Goal: Information Seeking & Learning: Learn about a topic

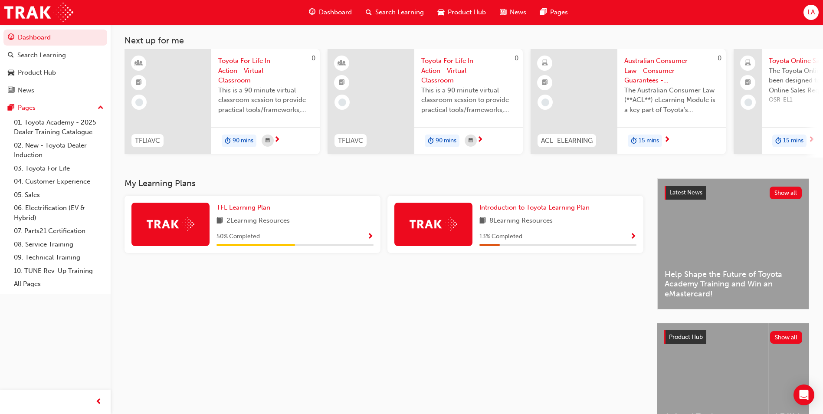
scroll to position [105, 0]
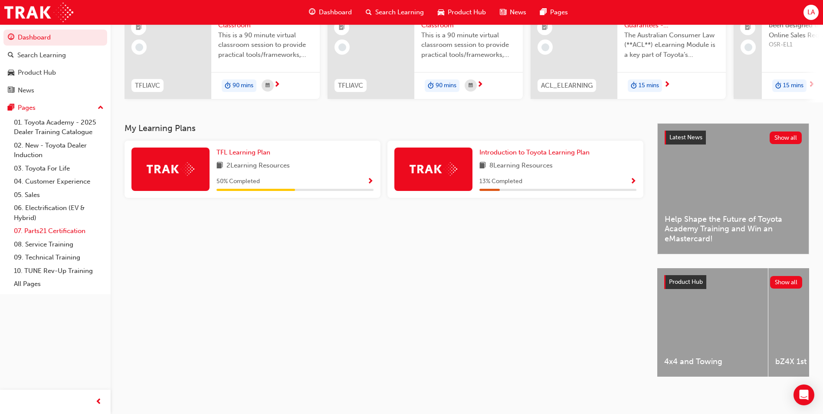
click at [51, 234] on link "07. Parts21 Certification" at bounding box center [58, 230] width 97 height 13
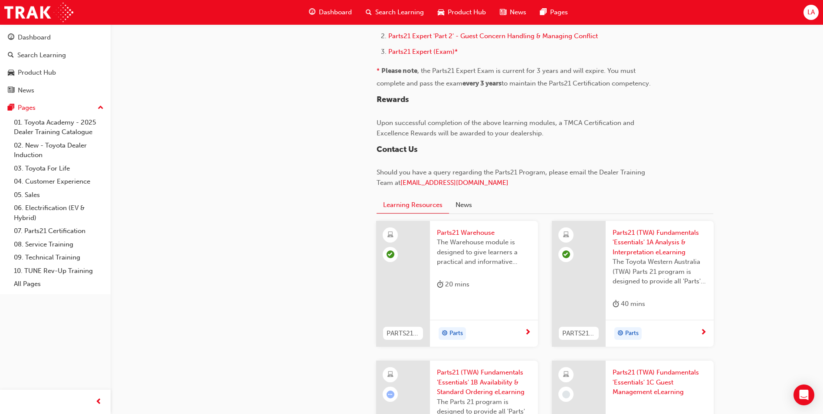
scroll to position [955, 0]
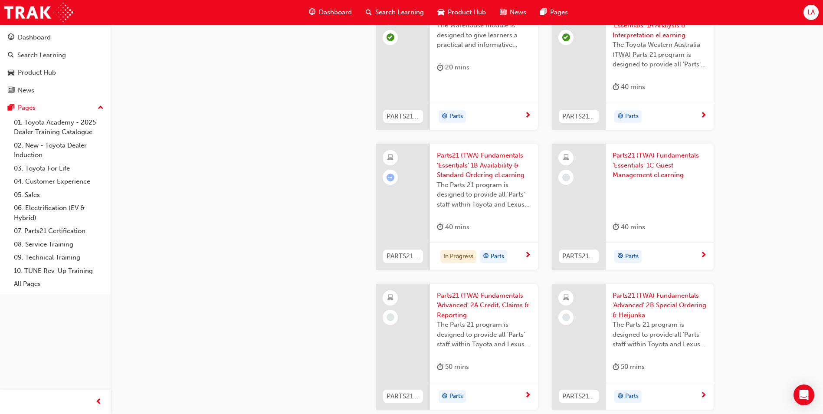
click at [480, 200] on span "The Parts 21 program is designed to provide all 'Parts' staff within Toyota and…" at bounding box center [484, 195] width 94 height 30
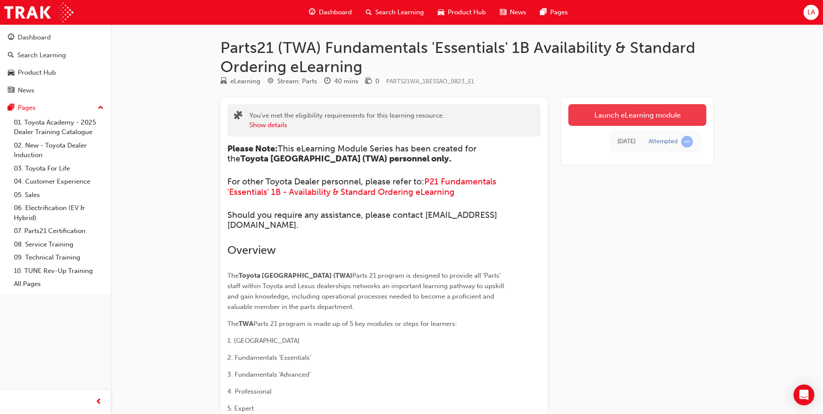
click at [629, 123] on link "Launch eLearning module" at bounding box center [637, 115] width 138 height 22
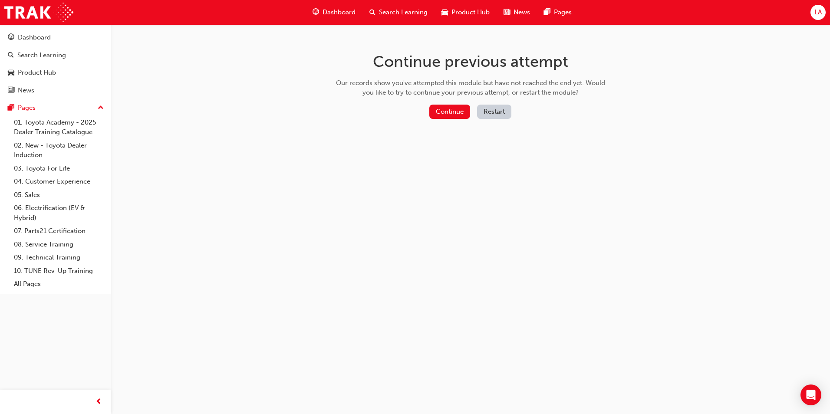
click at [440, 122] on div "Continue previous attempt Our records show you've attempted this module but hav…" at bounding box center [470, 87] width 282 height 126
click at [440, 118] on button "Continue" at bounding box center [449, 112] width 41 height 14
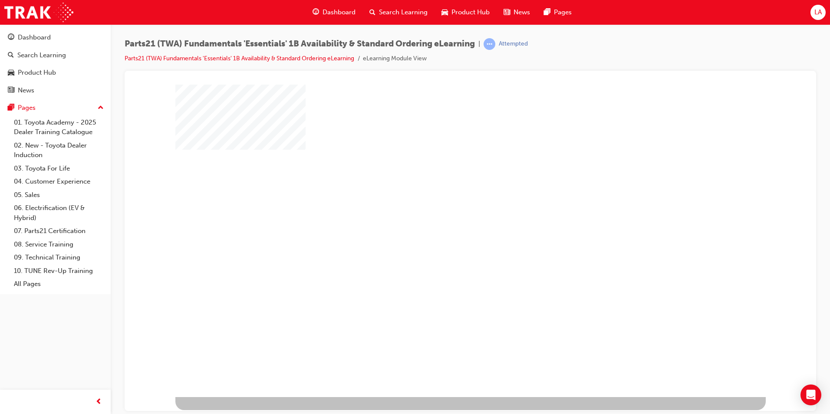
click at [445, 215] on div "play" at bounding box center [445, 215] width 0 height 0
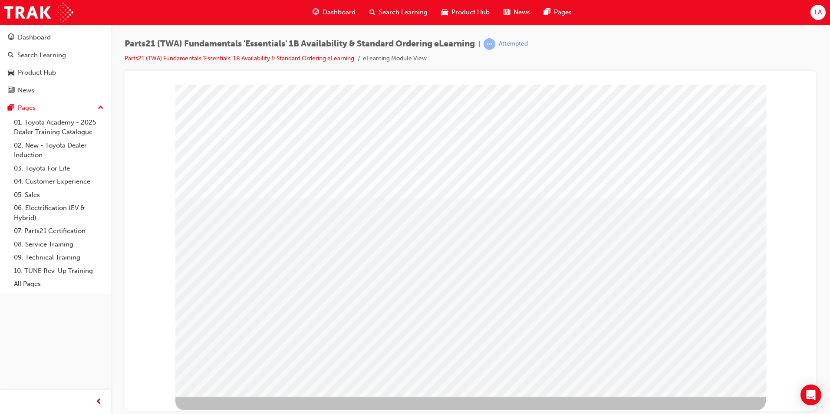
drag, startPoint x: 682, startPoint y: 361, endPoint x: 672, endPoint y: 355, distance: 12.2
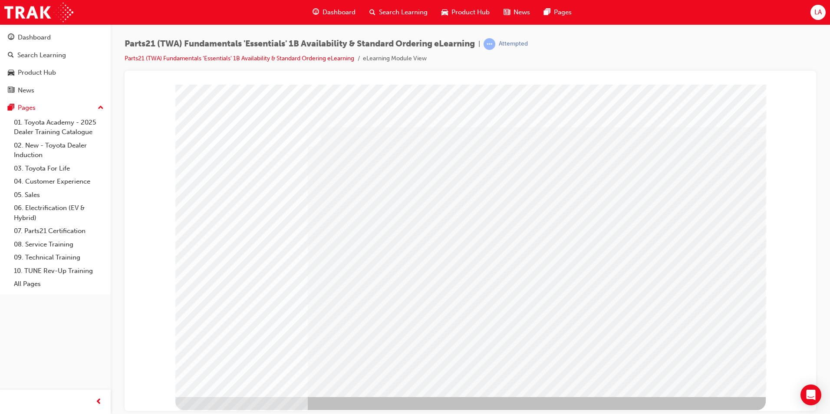
click at [128, 187] on div at bounding box center [470, 241] width 691 height 340
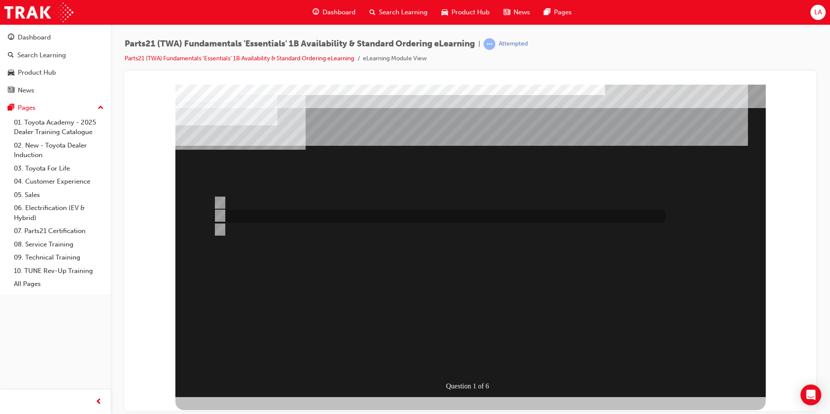
click at [243, 216] on div at bounding box center [436, 216] width 451 height 13
radio input "true"
click at [238, 202] on div at bounding box center [436, 202] width 451 height 13
click at [237, 210] on div at bounding box center [436, 216] width 451 height 13
radio input "false"
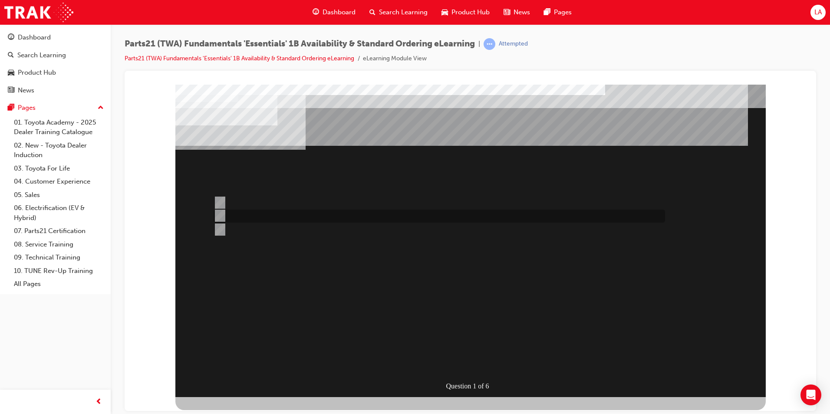
radio input "true"
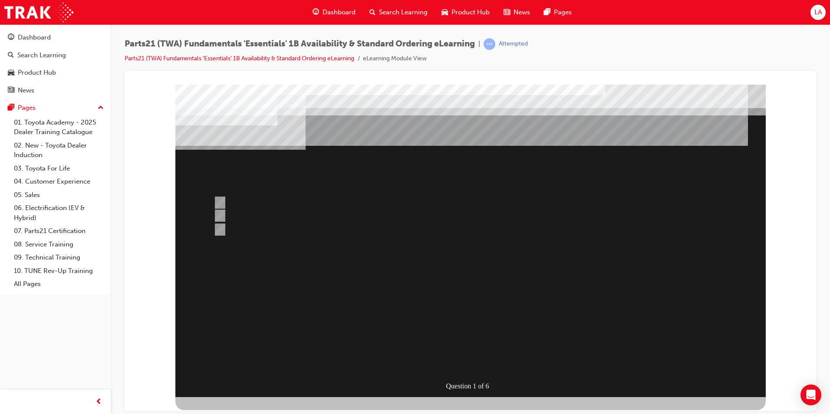
click at [468, 312] on div at bounding box center [470, 240] width 590 height 312
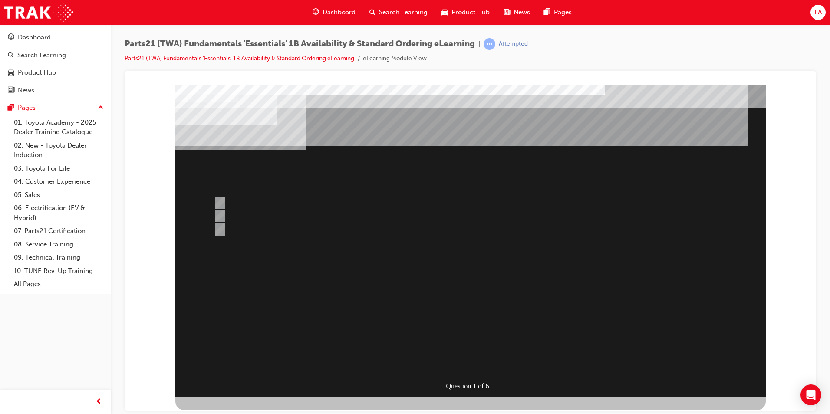
click at [281, 213] on div at bounding box center [436, 216] width 451 height 13
radio input "true"
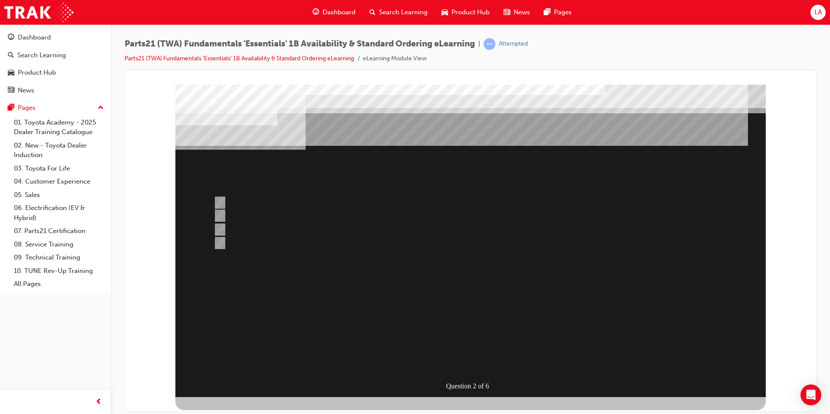
click at [288, 204] on div at bounding box center [470, 240] width 590 height 312
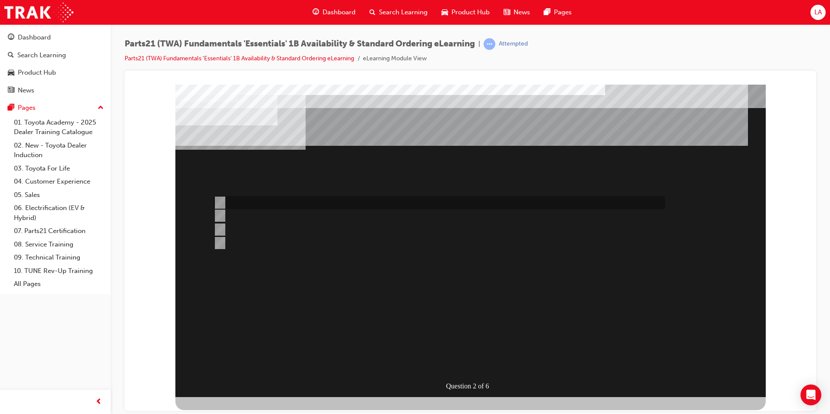
click at [276, 202] on div at bounding box center [436, 202] width 451 height 13
radio input "true"
click at [468, 373] on div "Question 2 of 6" at bounding box center [470, 240] width 590 height 312
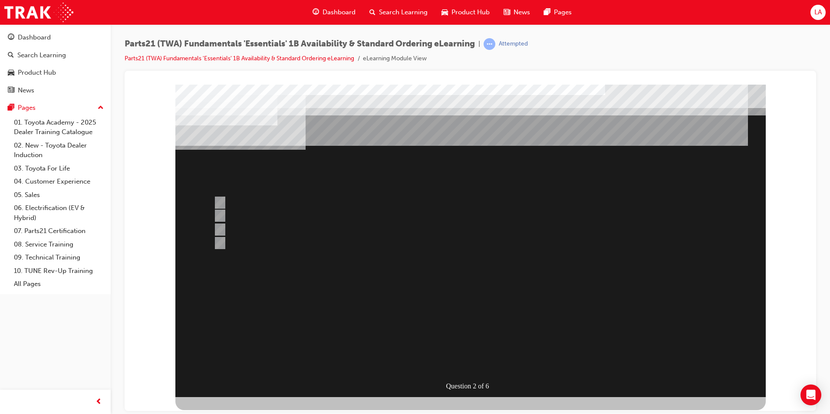
click at [466, 368] on div at bounding box center [470, 240] width 590 height 312
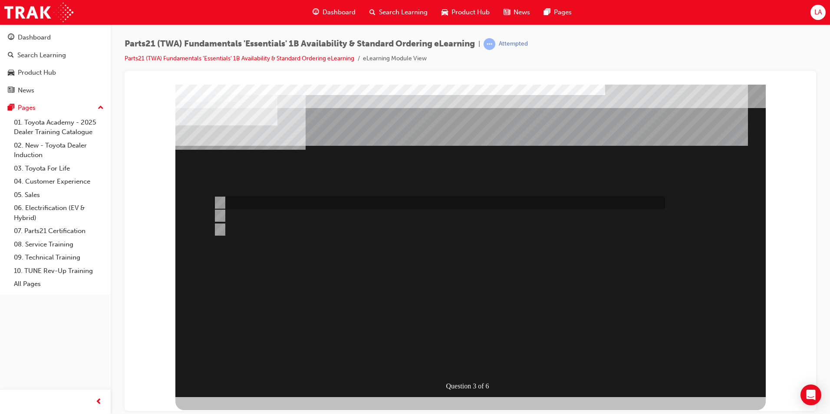
click at [309, 204] on div at bounding box center [436, 202] width 451 height 13
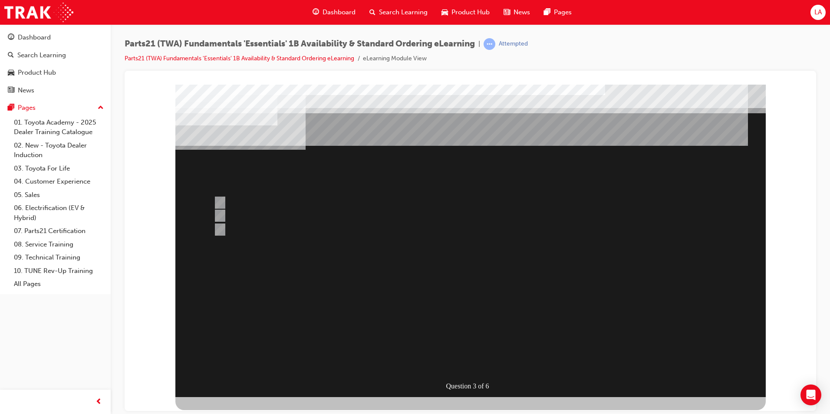
click at [241, 223] on div at bounding box center [470, 240] width 590 height 312
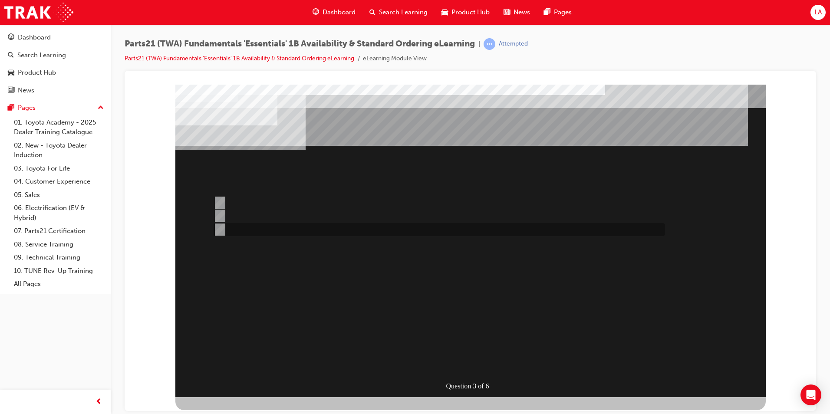
click at [241, 223] on div at bounding box center [436, 229] width 451 height 13
radio input "false"
radio input "true"
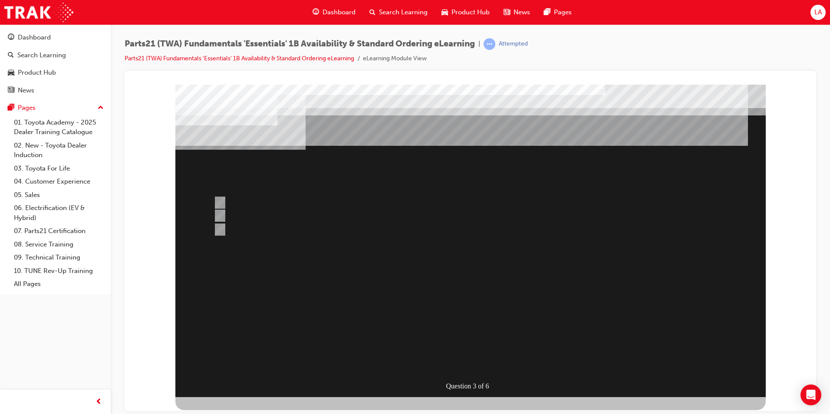
click at [485, 362] on div at bounding box center [470, 240] width 590 height 312
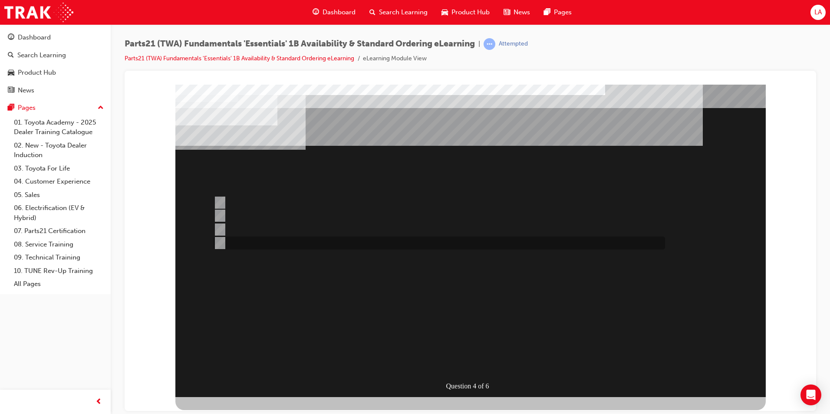
click at [233, 240] on div at bounding box center [436, 242] width 451 height 13
radio input "true"
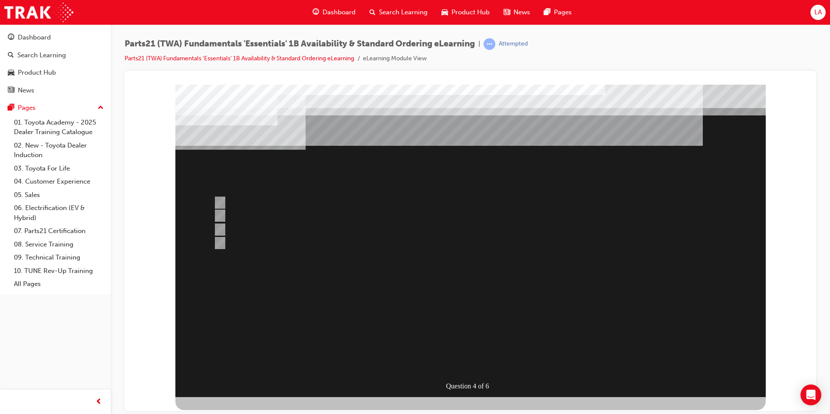
click at [490, 359] on div at bounding box center [470, 240] width 590 height 312
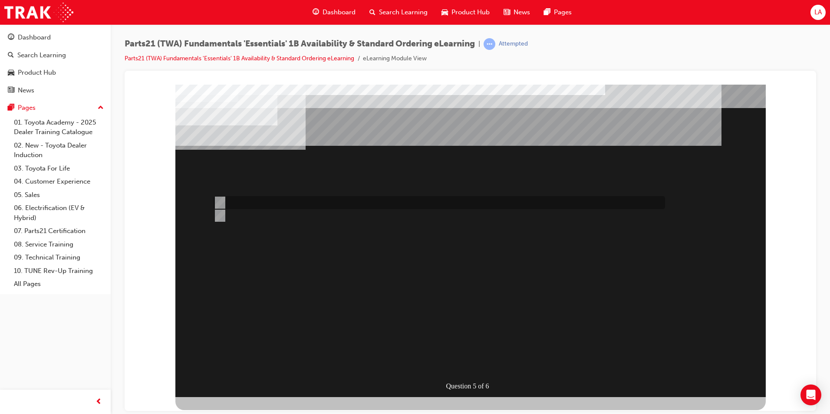
click at [260, 199] on div at bounding box center [436, 202] width 451 height 13
radio input "true"
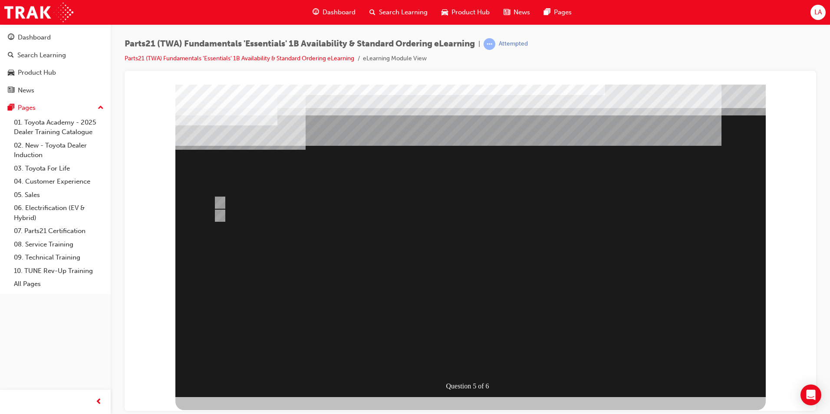
click at [453, 366] on div at bounding box center [470, 240] width 590 height 312
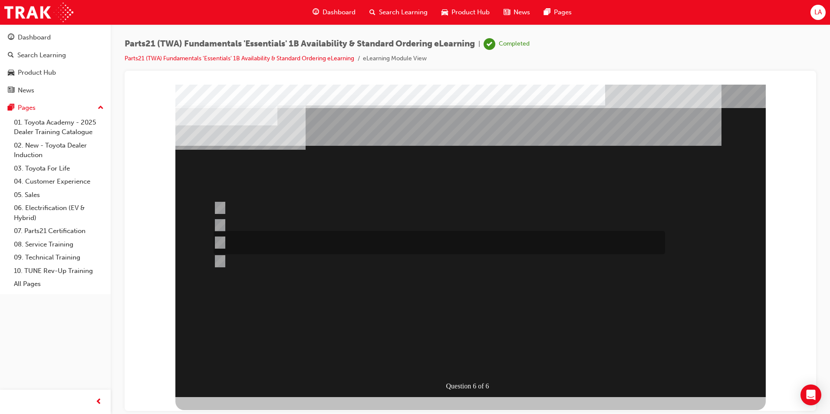
click at [350, 249] on div at bounding box center [436, 242] width 451 height 23
radio input "true"
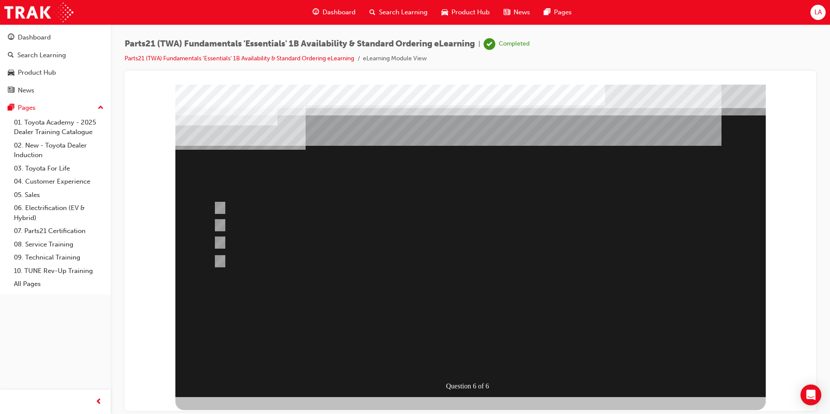
click at [460, 357] on div at bounding box center [470, 240] width 590 height 312
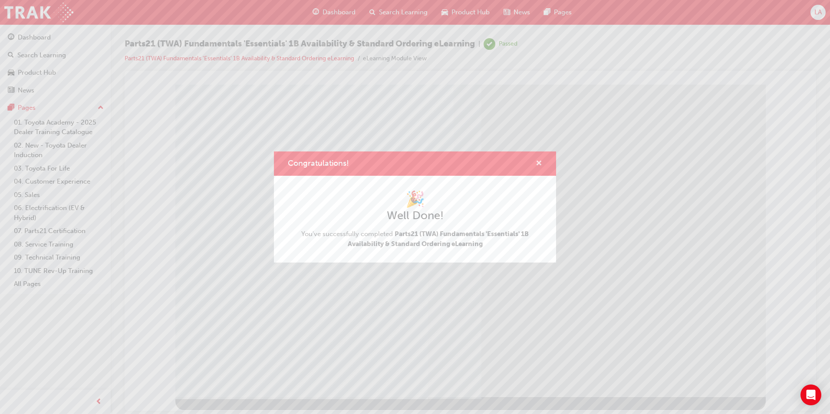
click at [535, 167] on span "cross-icon" at bounding box center [538, 164] width 7 height 8
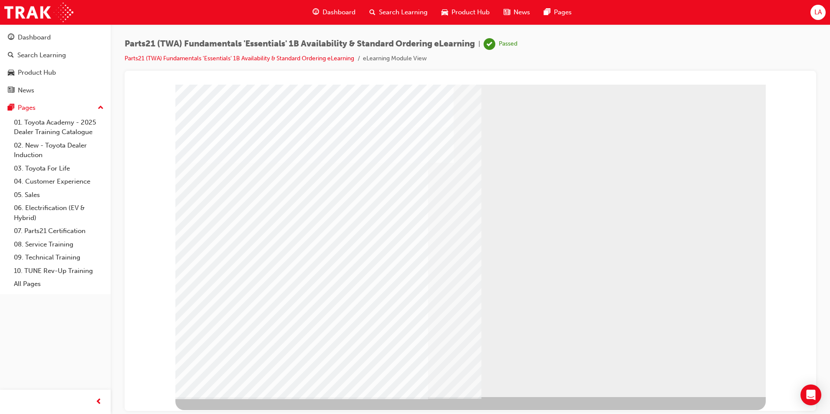
click at [738, 412] on div "Parts21 (TWA) Fundamentals 'Essentials' 1B Availability & Standard Ordering eLe…" at bounding box center [415, 207] width 830 height 414
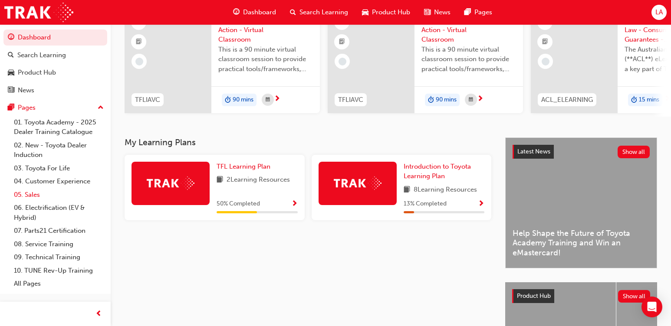
scroll to position [87, 0]
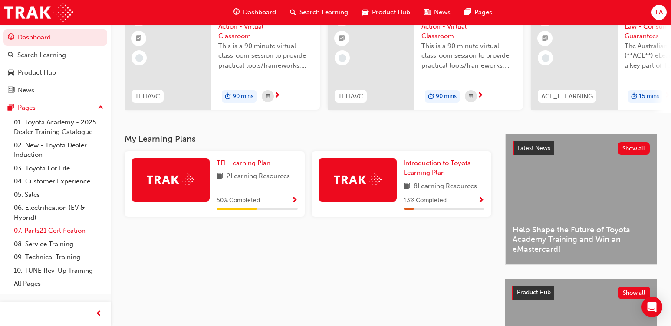
click at [39, 234] on link "07. Parts21 Certification" at bounding box center [58, 230] width 97 height 13
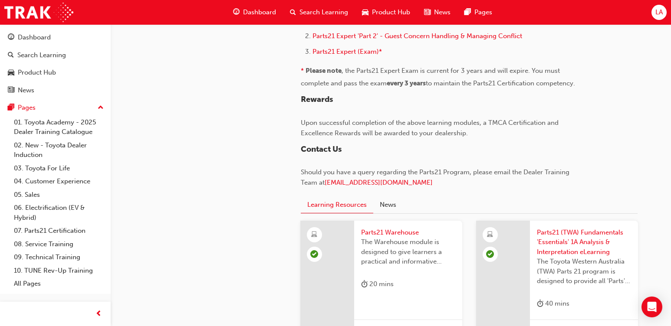
scroll to position [911, 0]
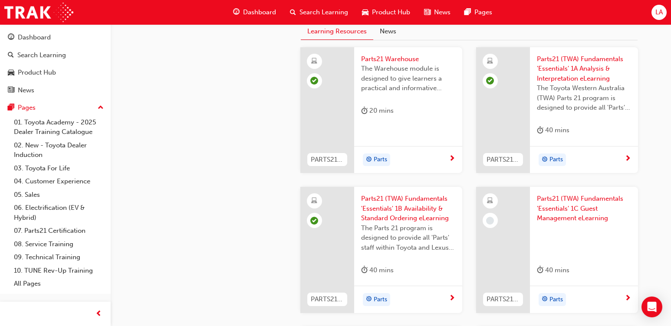
click at [566, 215] on span "Parts21 (TWA) Fundamentals 'Essentials' 1C Guest Management eLearning" at bounding box center [584, 209] width 94 height 30
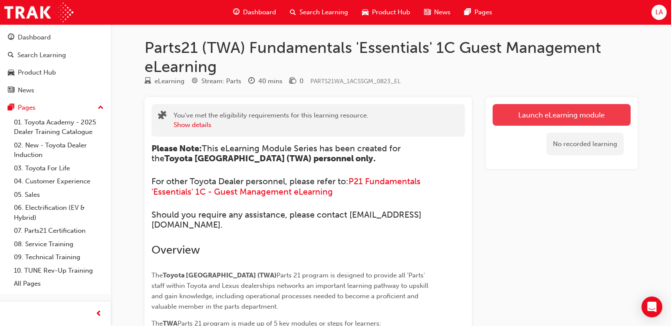
click at [538, 120] on link "Launch eLearning module" at bounding box center [562, 115] width 138 height 22
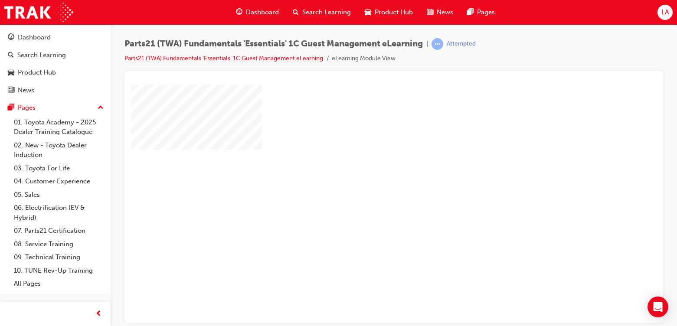
click at [369, 178] on div "play" at bounding box center [369, 178] width 0 height 0
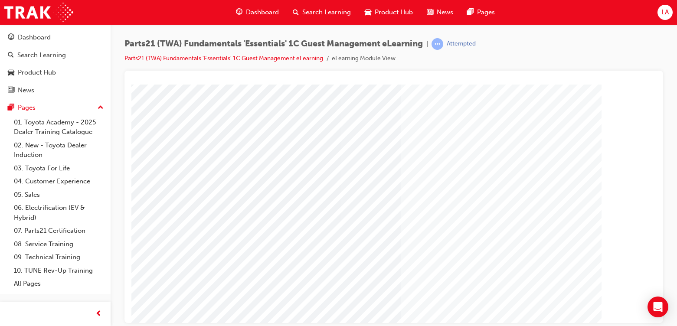
scroll to position [93, 0]
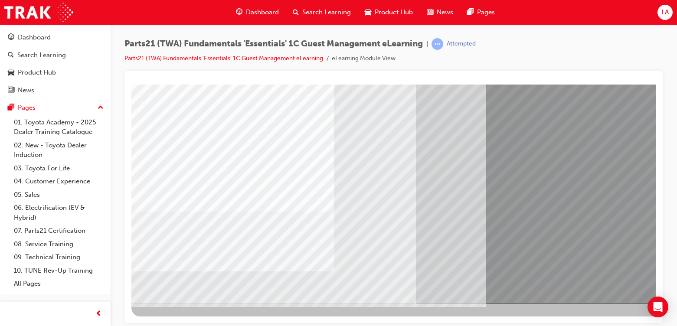
click at [604, 325] on div "Parts21 (TWA) Fundamentals 'Essentials' 1C Guest Management eLearning | Attempt…" at bounding box center [338, 163] width 677 height 326
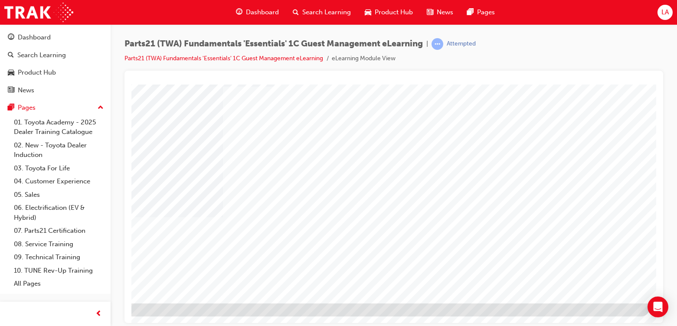
scroll to position [0, 0]
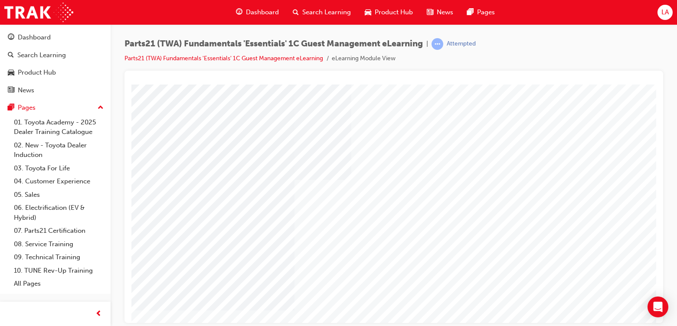
drag, startPoint x: 261, startPoint y: 232, endPoint x: 118, endPoint y: 225, distance: 142.9
click at [131, 88] on html "luke Loading..." at bounding box center [393, 85] width 525 height 3
type input "[PERSON_NAME]"
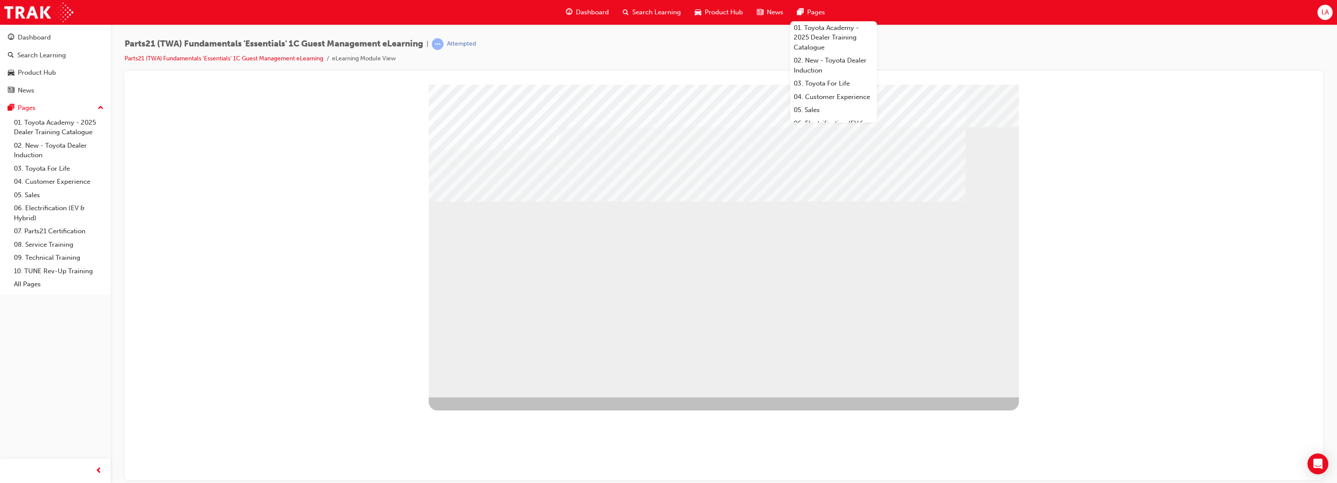
click at [510, 326] on div "01" at bounding box center [472, 459] width 87 height 41
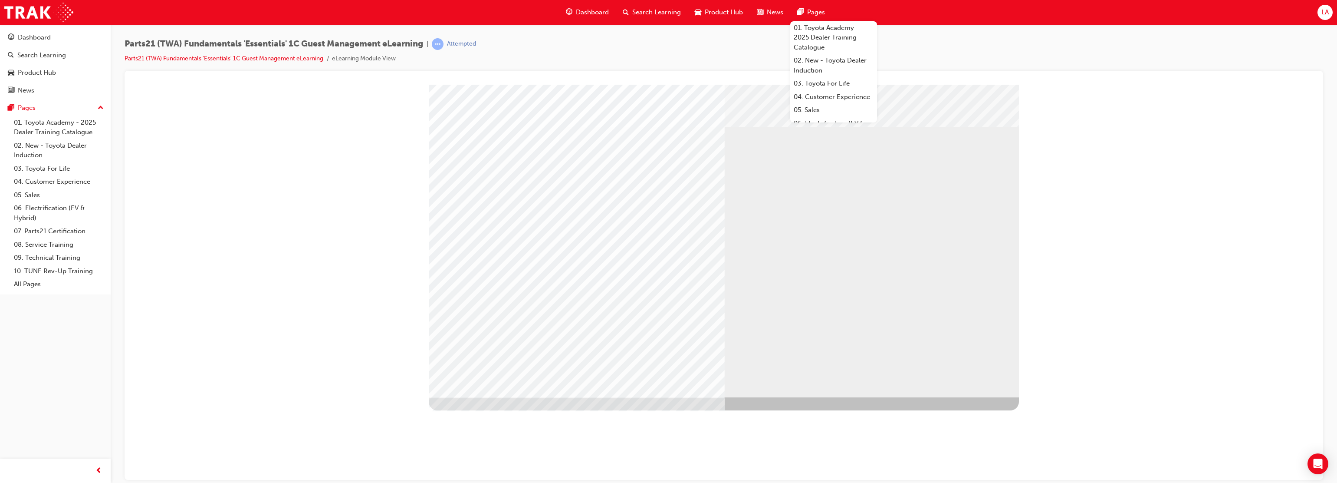
drag, startPoint x: 824, startPoint y: 305, endPoint x: 819, endPoint y: 319, distance: 15.0
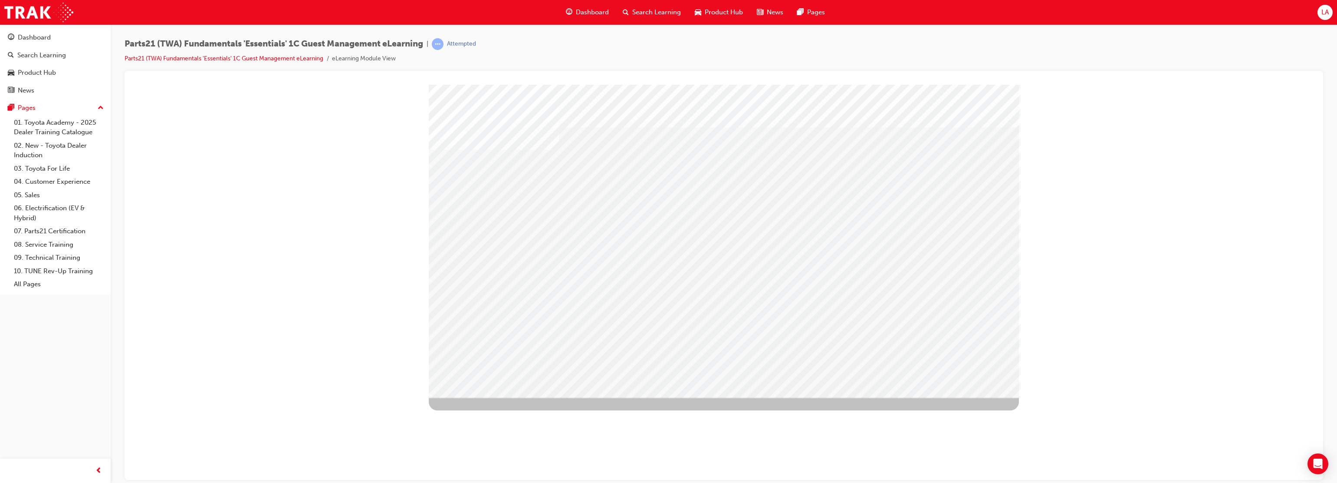
drag, startPoint x: 499, startPoint y: 235, endPoint x: 482, endPoint y: 228, distance: 19.3
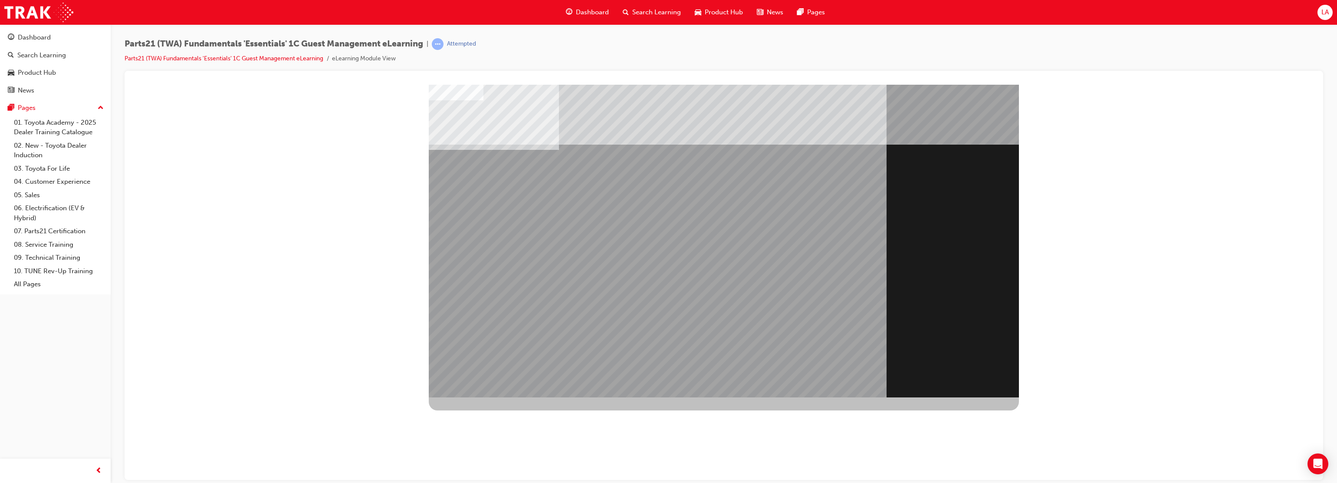
click at [490, 326] on div "Section Title Page" at bounding box center [724, 240] width 590 height 312
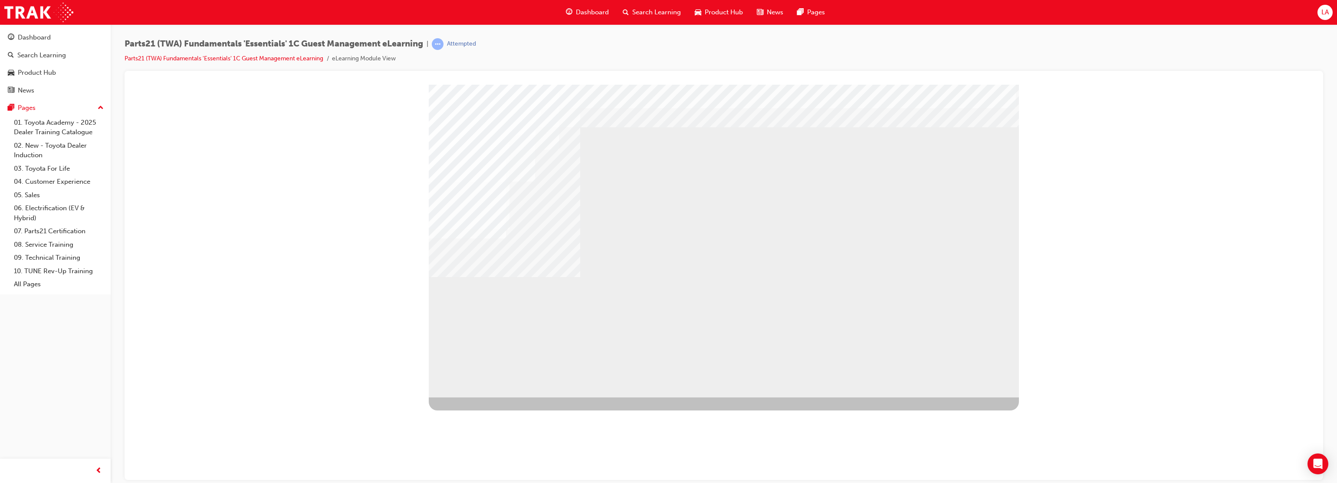
click at [483, 326] on div "NEXT Trigger this button to go to the next slide" at bounding box center [456, 486] width 55 height 16
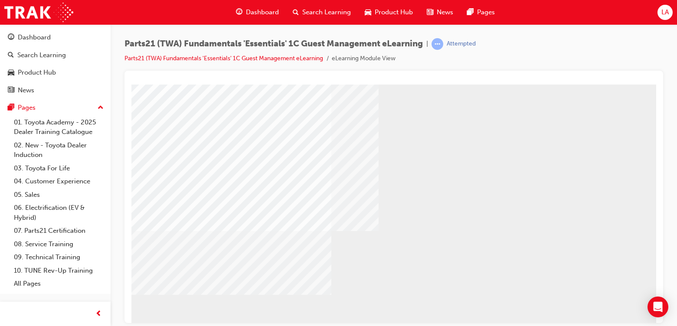
scroll to position [93, 72]
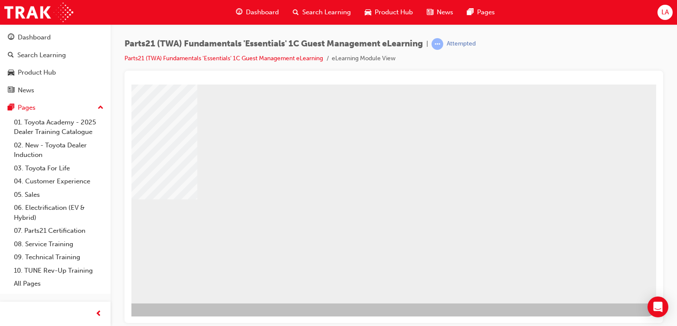
drag, startPoint x: 581, startPoint y: 279, endPoint x: 506, endPoint y: 172, distance: 130.9
click at [521, 172] on div "multistate" at bounding box center [361, 147] width 590 height 312
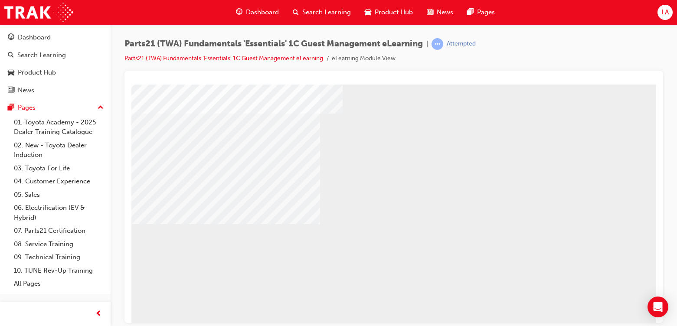
scroll to position [93, 0]
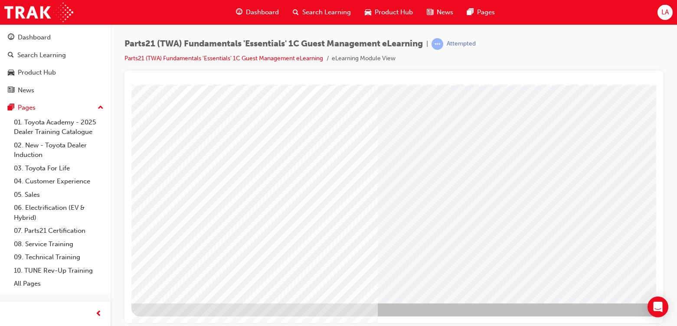
click at [595, 315] on div at bounding box center [426, 153] width 590 height 325
click at [595, 316] on div at bounding box center [426, 153] width 590 height 325
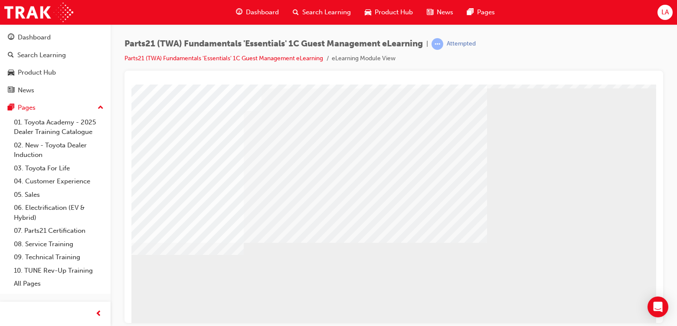
scroll to position [93, 0]
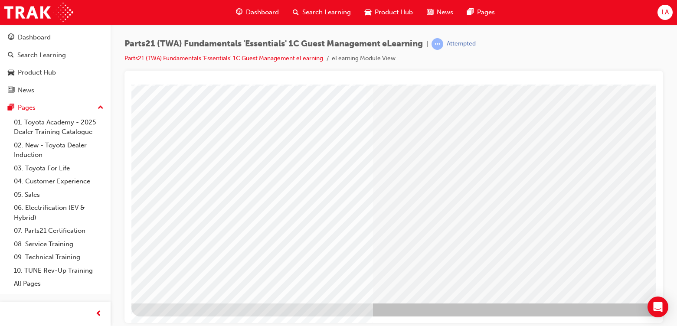
click at [615, 324] on div "Parts21 (TWA) Fundamentals 'Essentials' 1C Guest Management eLearning | Attempt…" at bounding box center [338, 163] width 677 height 326
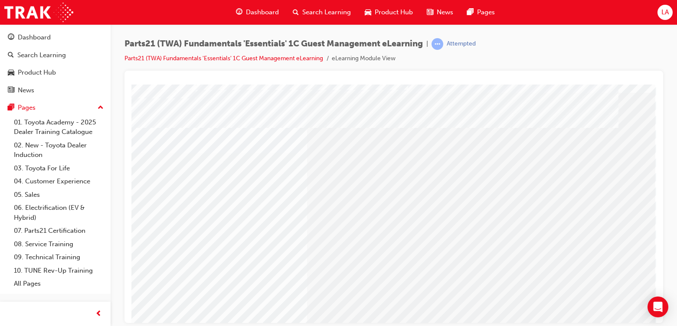
scroll to position [93, 72]
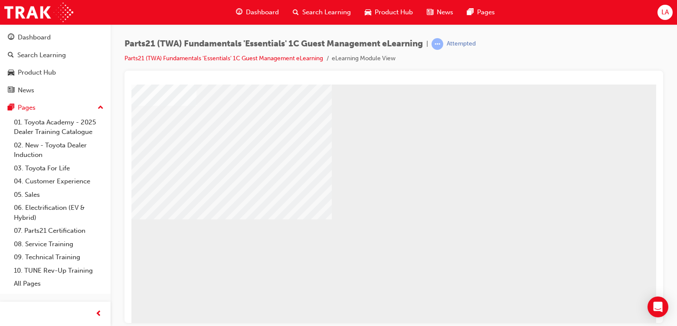
scroll to position [0, 72]
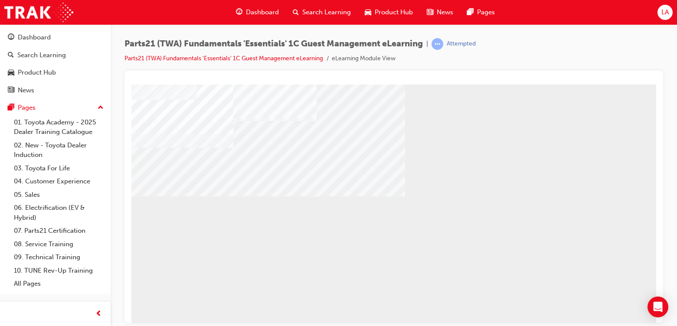
scroll to position [93, 72]
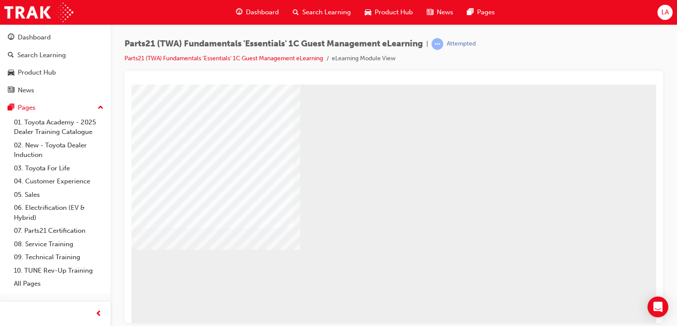
scroll to position [0, 72]
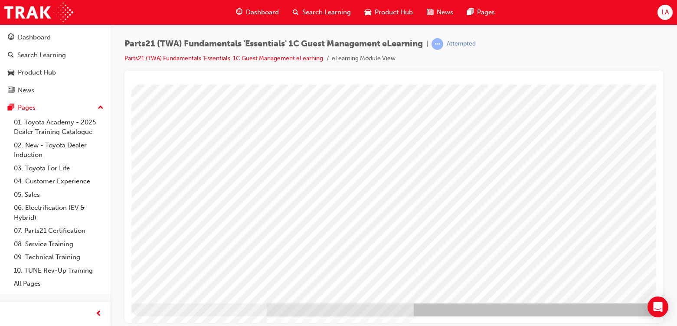
scroll to position [0, 0]
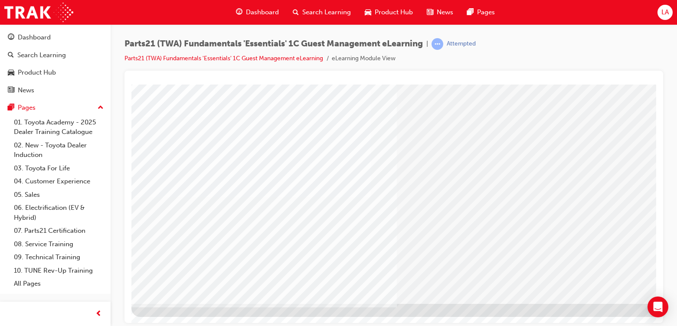
scroll to position [93, 0]
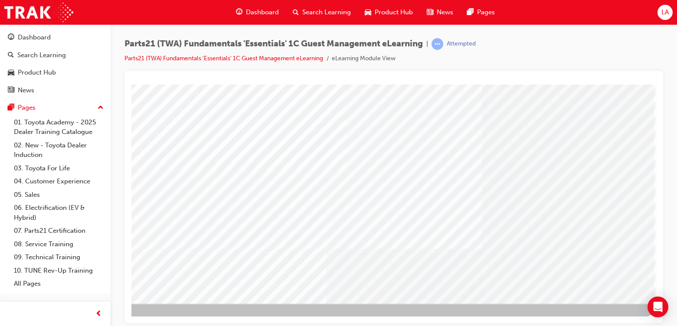
click at [610, 324] on div "Parts21 (TWA) Fundamentals 'Essentials' 1C Guest Management eLearning | Attempt…" at bounding box center [338, 163] width 677 height 326
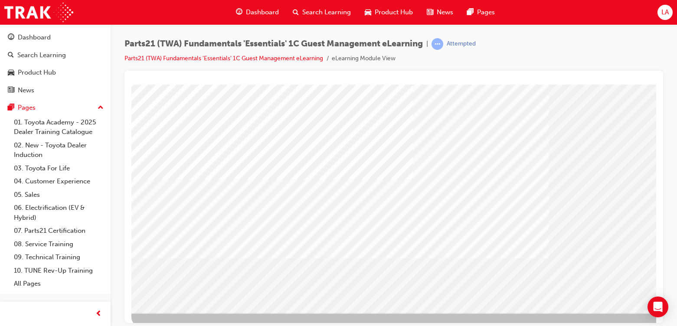
scroll to position [87, 0]
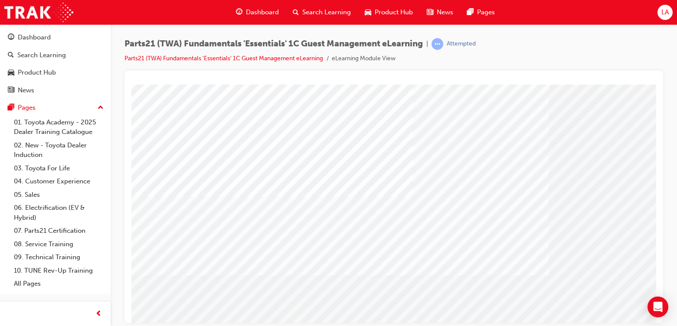
scroll to position [93, 0]
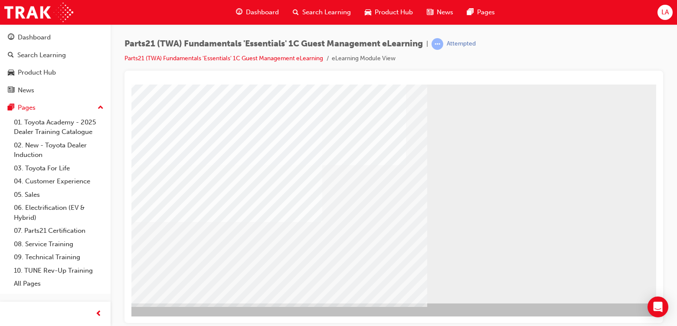
scroll to position [93, 72]
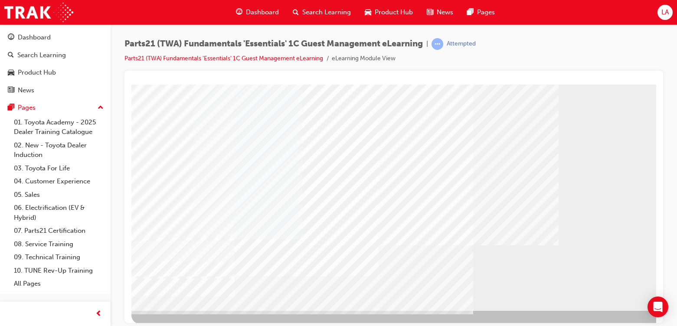
scroll to position [93, 0]
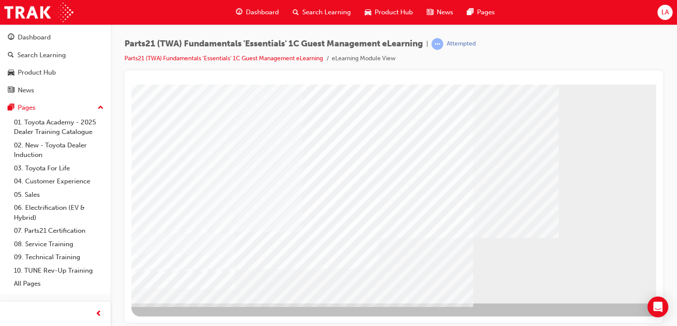
click at [595, 325] on div "Parts21 (TWA) Fundamentals 'Essentials' 1C Guest Management eLearning | Attempt…" at bounding box center [338, 163] width 677 height 326
click at [595, 324] on div "Parts21 (TWA) Fundamentals 'Essentials' 1C Guest Management eLearning | Attempt…" at bounding box center [338, 163] width 677 height 326
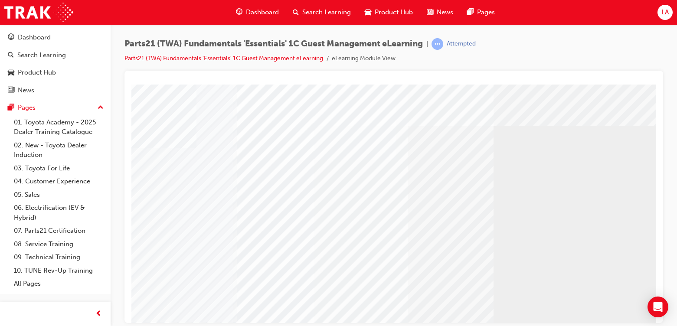
scroll to position [0, 72]
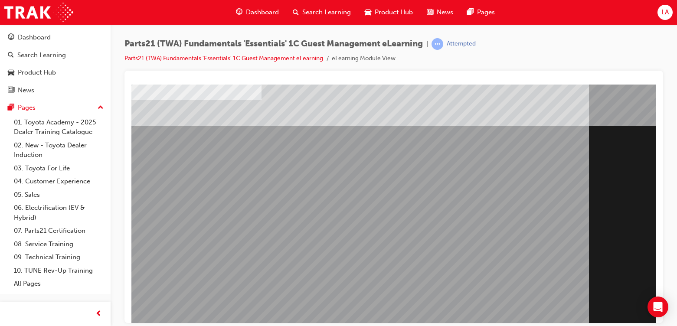
scroll to position [93, 0]
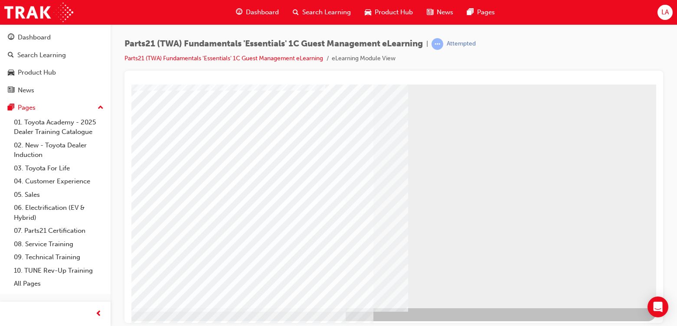
scroll to position [93, 72]
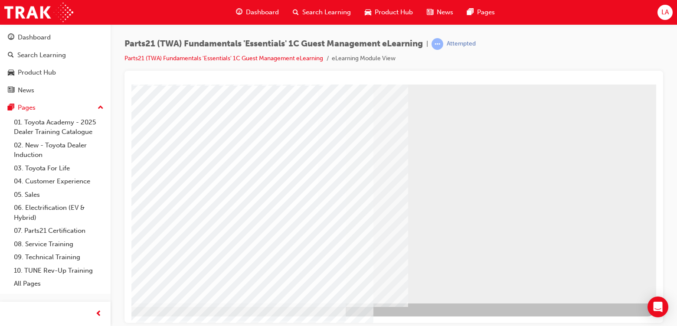
drag, startPoint x: 582, startPoint y: 285, endPoint x: 244, endPoint y: 269, distance: 338.0
click at [268, 269] on div at bounding box center [361, 147] width 590 height 312
click at [183, 323] on div "Parts21 (TWA) Fundamentals 'Essentials' 1C Guest Management eLearning | Attempt…" at bounding box center [338, 163] width 677 height 326
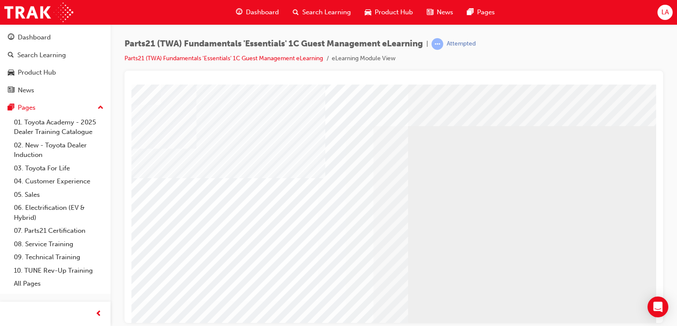
scroll to position [0, 72]
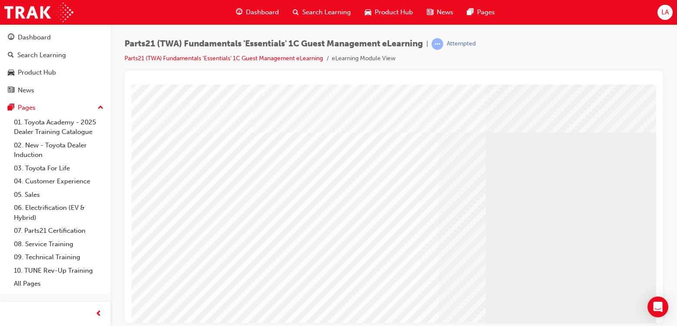
scroll to position [93, 0]
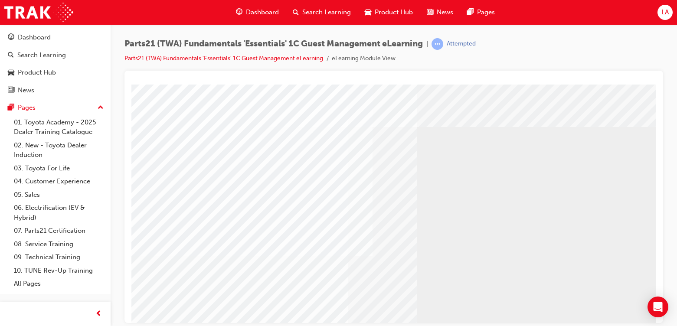
scroll to position [0, 72]
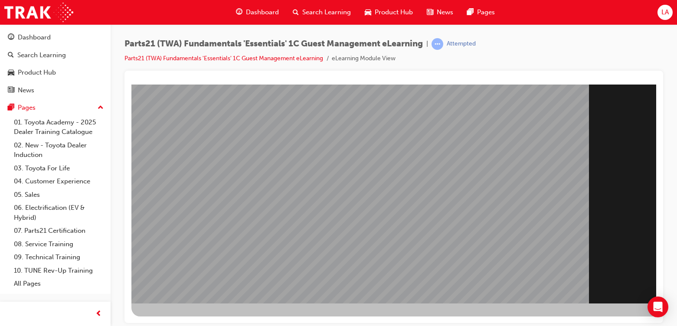
click at [618, 325] on div "Parts21 (TWA) Fundamentals 'Essentials' 1C Guest Management eLearning | Attempt…" at bounding box center [338, 163] width 677 height 326
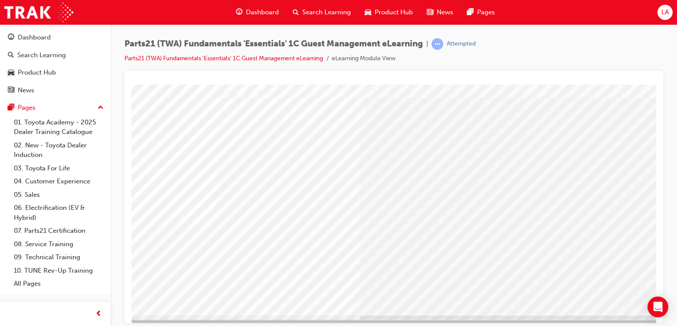
scroll to position [87, 0]
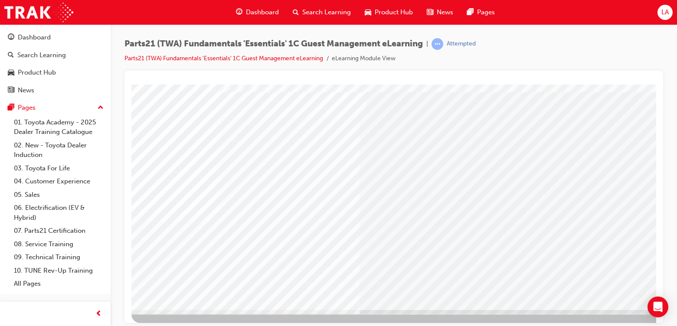
click at [604, 323] on div "Parts21 (TWA) Fundamentals 'Essentials' 1C Guest Management eLearning | Attempt…" at bounding box center [338, 163] width 677 height 326
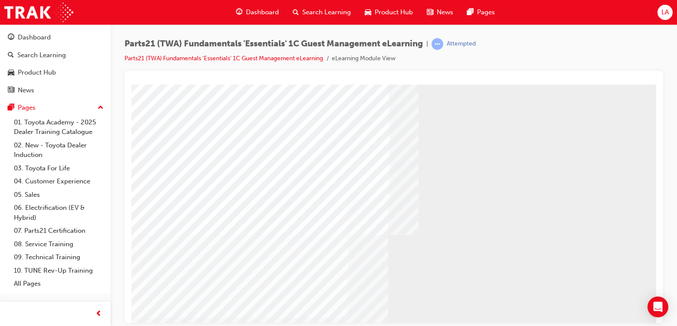
scroll to position [93, 0]
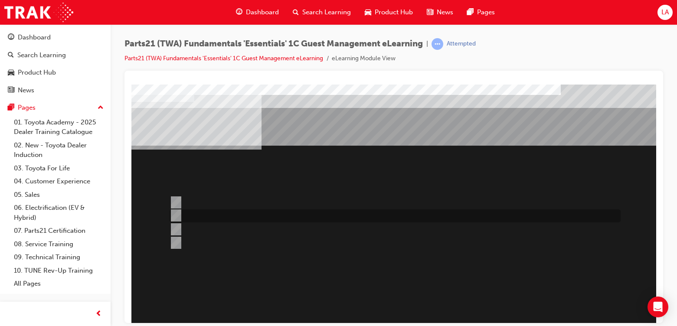
click at [274, 217] on div at bounding box center [392, 216] width 451 height 13
radio input "true"
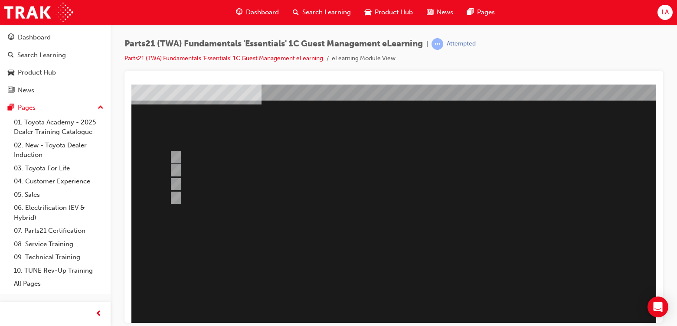
scroll to position [87, 0]
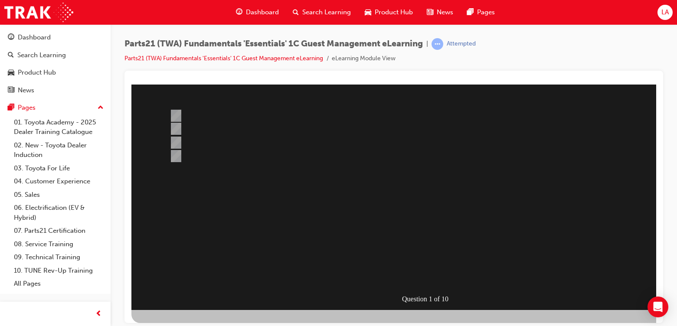
click at [454, 281] on div at bounding box center [426, 153] width 590 height 312
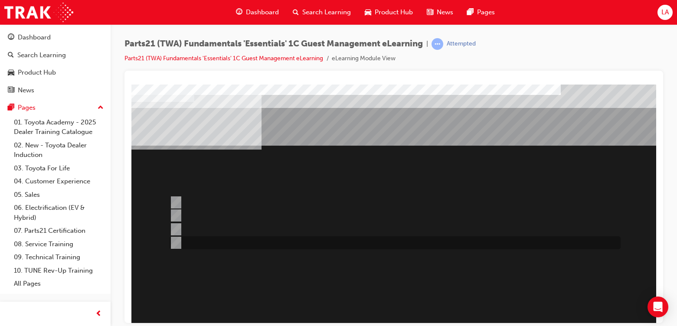
click at [223, 240] on div at bounding box center [392, 242] width 451 height 13
radio input "true"
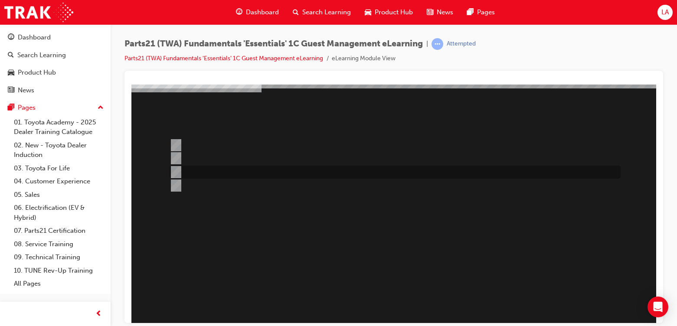
scroll to position [93, 0]
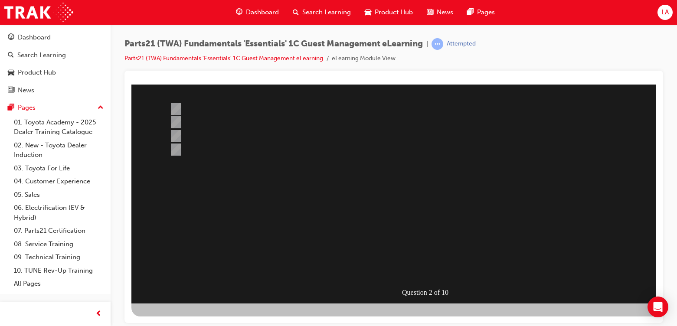
click at [434, 269] on div at bounding box center [426, 147] width 590 height 312
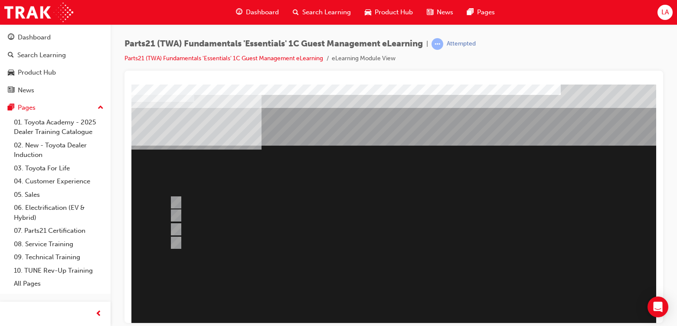
click at [313, 219] on div at bounding box center [392, 216] width 451 height 13
radio input "true"
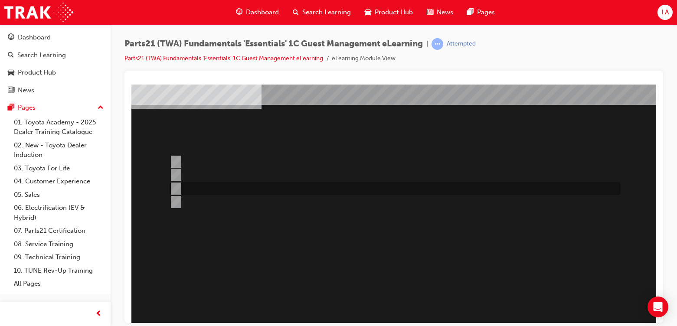
scroll to position [93, 0]
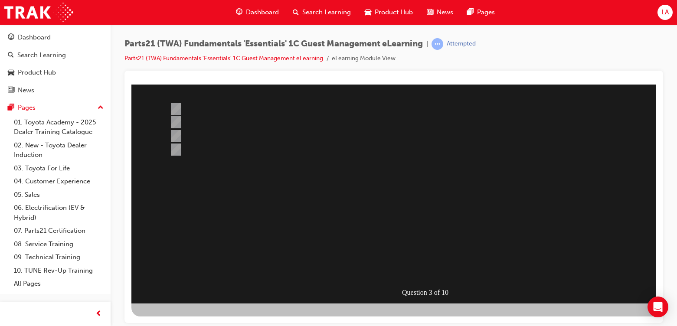
click at [414, 267] on div at bounding box center [426, 147] width 590 height 312
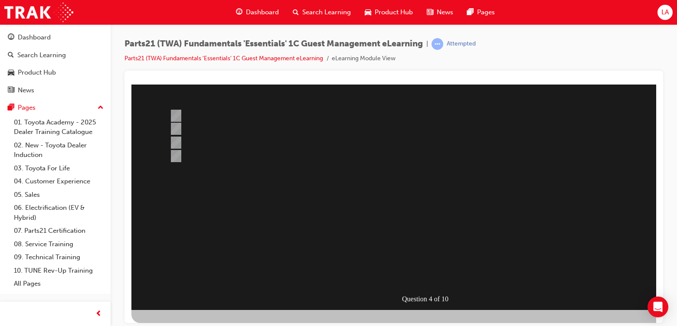
scroll to position [0, 0]
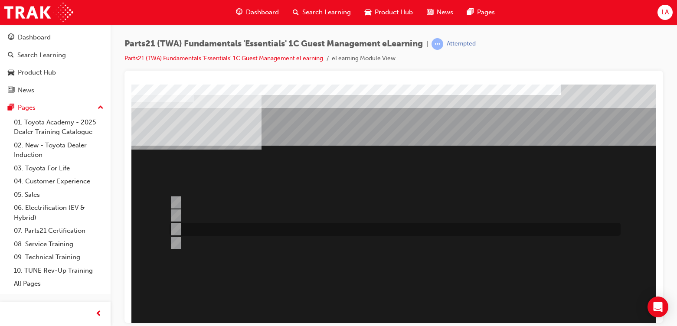
click at [349, 234] on div at bounding box center [392, 229] width 451 height 13
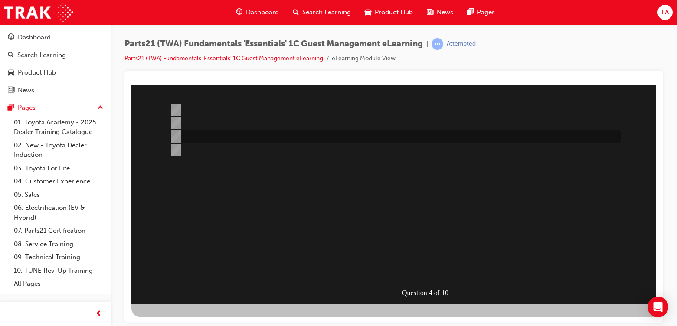
scroll to position [93, 0]
click at [229, 154] on div at bounding box center [392, 149] width 451 height 13
radio input "false"
radio input "true"
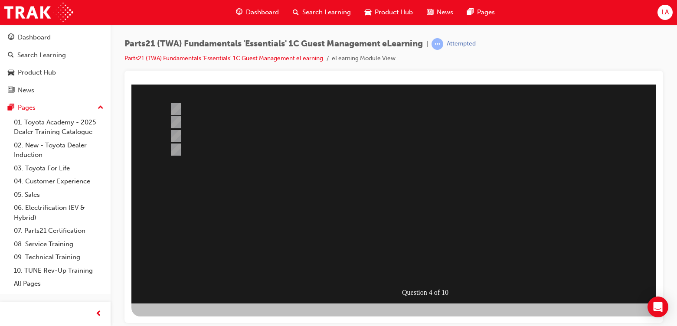
click at [414, 270] on div at bounding box center [426, 147] width 590 height 312
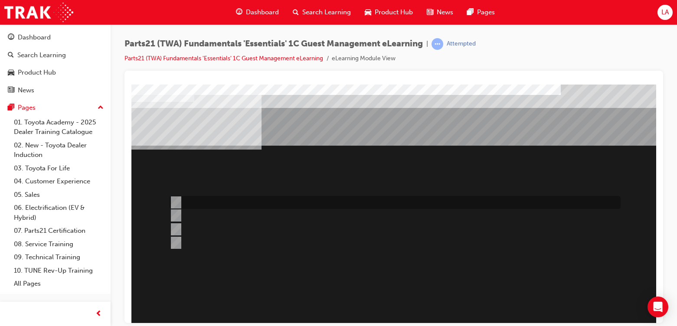
click at [296, 201] on div at bounding box center [392, 202] width 451 height 13
click at [284, 230] on div at bounding box center [392, 229] width 451 height 13
radio input "false"
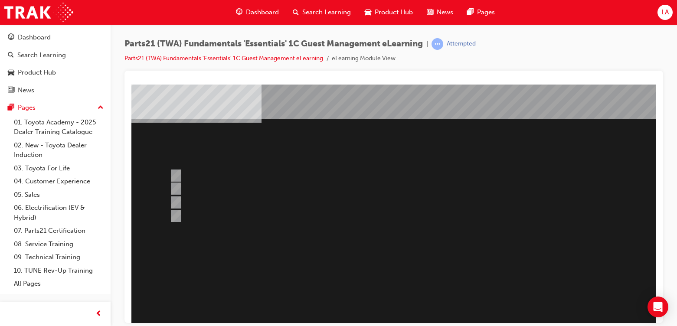
scroll to position [93, 0]
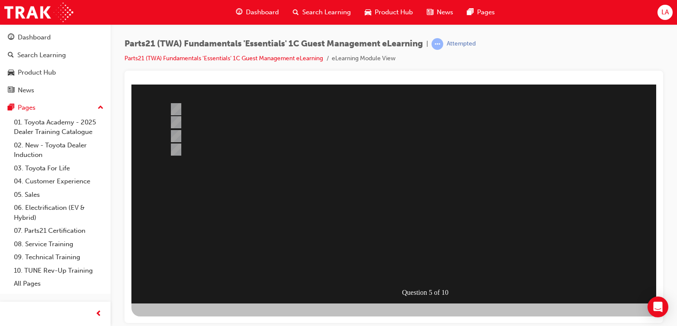
click at [234, 143] on div at bounding box center [426, 147] width 590 height 312
click at [237, 148] on div at bounding box center [392, 149] width 451 height 13
radio input "false"
radio input "true"
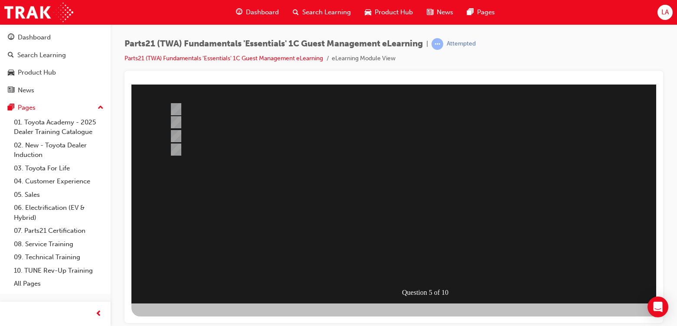
click at [418, 279] on div "Question 5 of 10" at bounding box center [426, 147] width 590 height 312
click at [415, 275] on div at bounding box center [426, 147] width 590 height 312
click at [408, 268] on div "Question 5 of 10" at bounding box center [426, 147] width 590 height 312
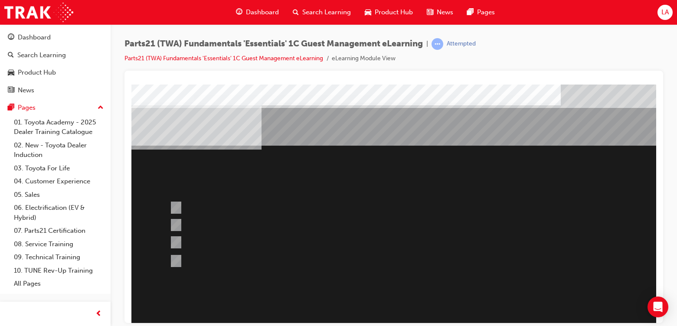
click at [265, 273] on div "Question 6 of 10" at bounding box center [426, 240] width 590 height 312
click at [262, 266] on div at bounding box center [392, 261] width 451 height 13
radio input "true"
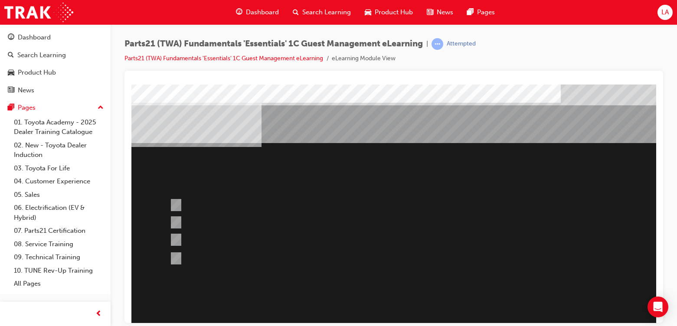
scroll to position [93, 0]
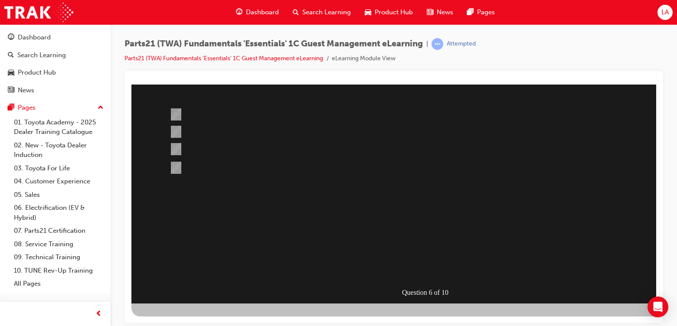
click at [436, 269] on div at bounding box center [426, 147] width 590 height 312
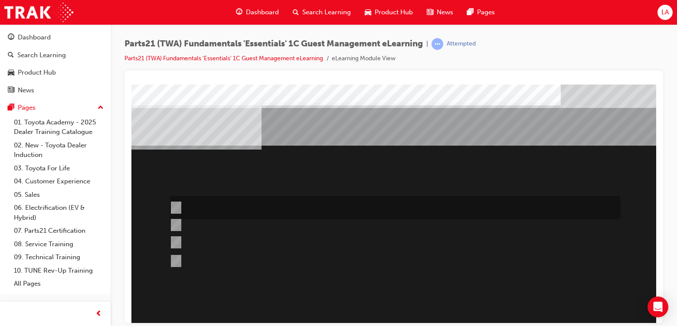
click at [263, 214] on div at bounding box center [392, 207] width 451 height 23
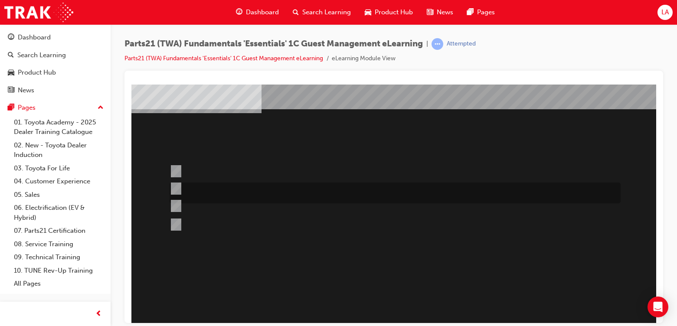
scroll to position [93, 0]
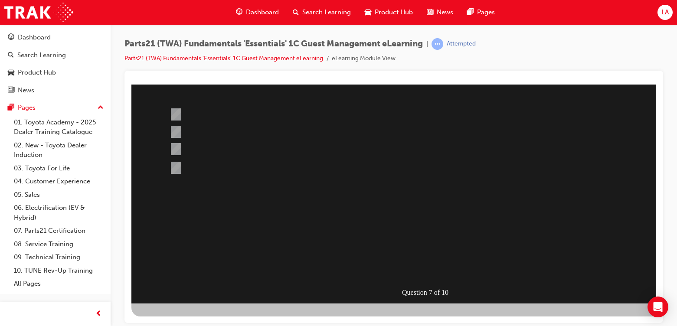
click at [321, 169] on div at bounding box center [426, 147] width 590 height 312
click at [321, 169] on div at bounding box center [392, 167] width 451 height 13
radio input "false"
radio input "true"
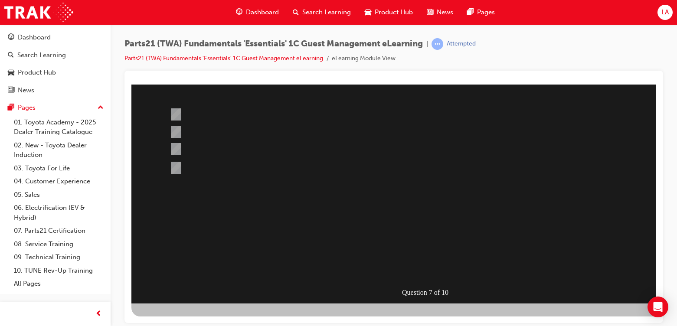
click at [317, 170] on div at bounding box center [392, 167] width 451 height 13
click at [417, 277] on div at bounding box center [426, 147] width 590 height 312
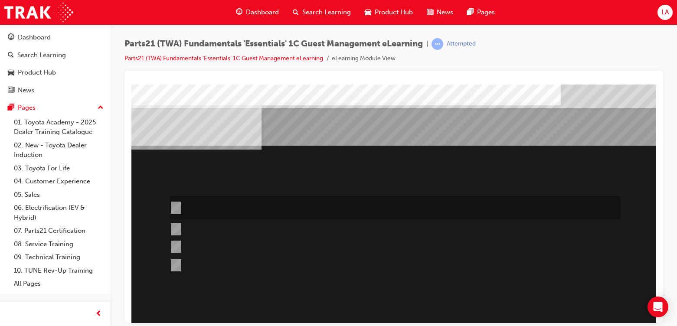
click at [380, 201] on div at bounding box center [392, 207] width 451 height 23
radio input "true"
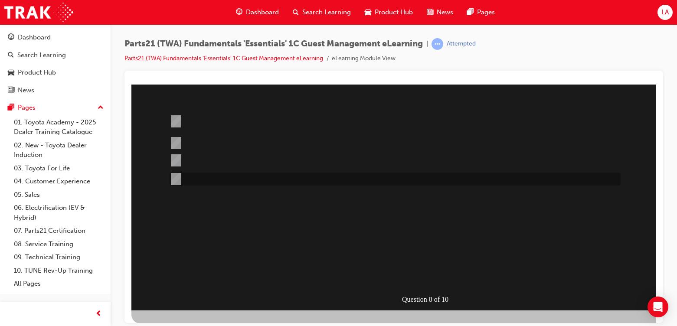
scroll to position [93, 0]
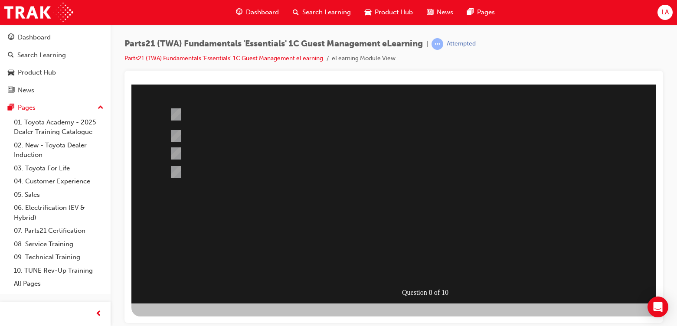
click at [450, 269] on div at bounding box center [426, 147] width 590 height 312
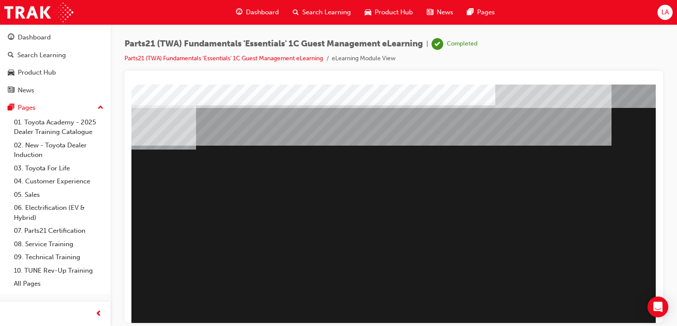
scroll to position [0, 0]
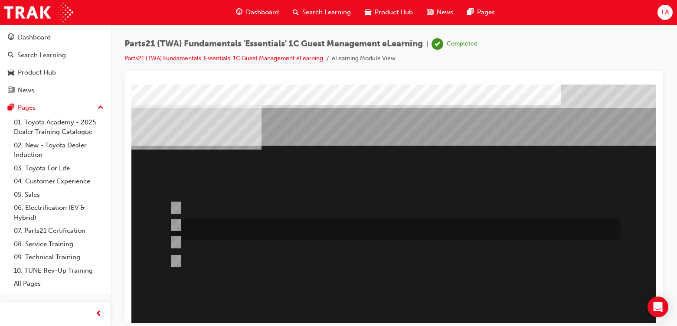
click at [199, 224] on div at bounding box center [392, 229] width 451 height 21
radio input "true"
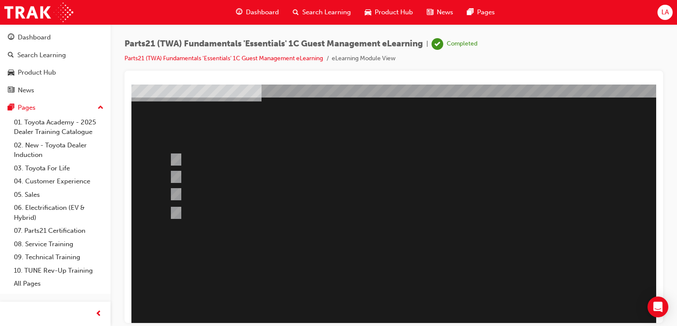
scroll to position [93, 0]
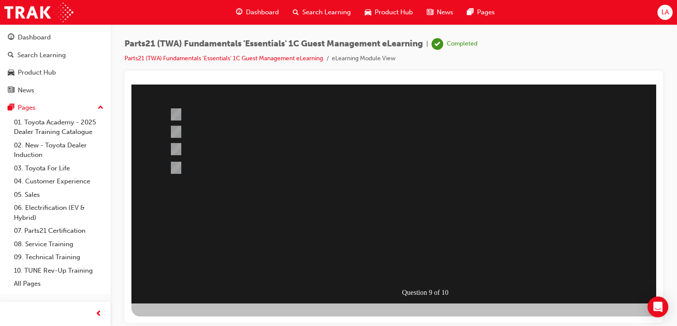
click at [194, 107] on div at bounding box center [426, 147] width 590 height 312
click at [194, 112] on div at bounding box center [392, 114] width 451 height 23
radio input "true"
click at [430, 279] on div "Question 9 of 10" at bounding box center [426, 147] width 590 height 312
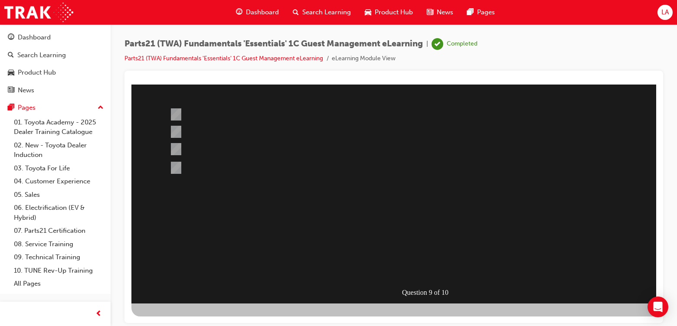
click at [414, 259] on div at bounding box center [426, 147] width 590 height 312
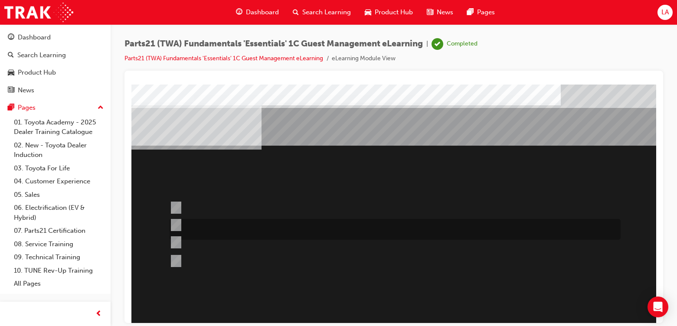
click at [220, 222] on div at bounding box center [392, 229] width 451 height 21
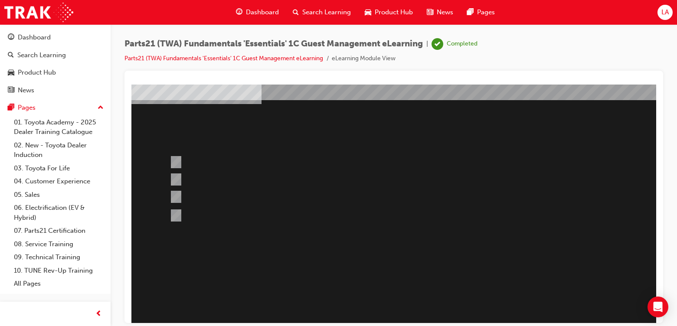
scroll to position [93, 0]
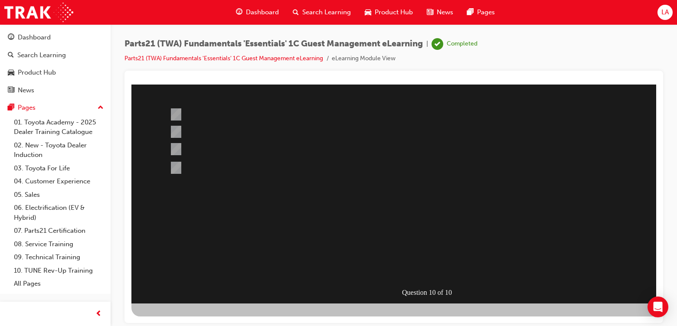
click at [210, 166] on div at bounding box center [426, 147] width 590 height 312
click at [210, 166] on div at bounding box center [392, 167] width 451 height 13
radio input "false"
radio input "true"
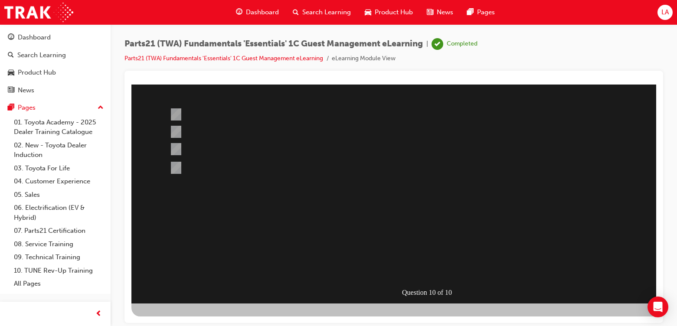
click at [440, 270] on div at bounding box center [426, 147] width 590 height 312
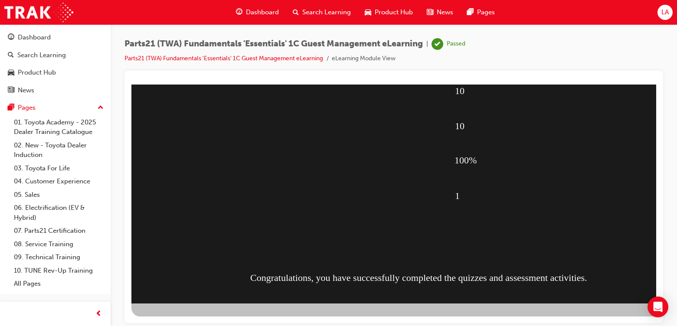
click at [406, 262] on div "Congratulations, you have successfully completed the quizzes and assessment act…" at bounding box center [426, 277] width 352 height 35
click at [407, 259] on div "10 10 100% 1 Congratulations, you have successfully completed the quizzes and a…" at bounding box center [426, 147] width 590 height 312
click at [409, 256] on div "10 10 100% 1 Congratulations, you have successfully completed the quizzes and a…" at bounding box center [426, 147] width 590 height 312
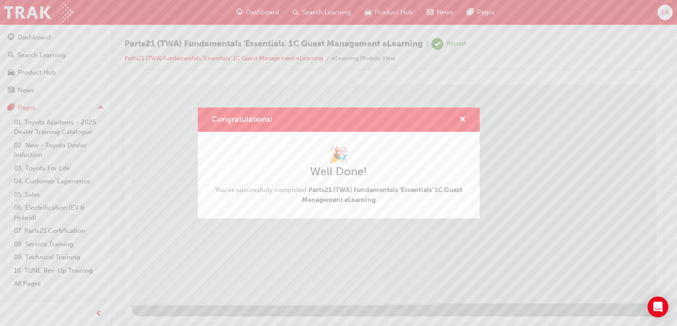
click at [560, 68] on div "Congratulations! 🎉 Well Done! You've successfully completed Parts21 (TWA) Funda…" at bounding box center [338, 163] width 677 height 326
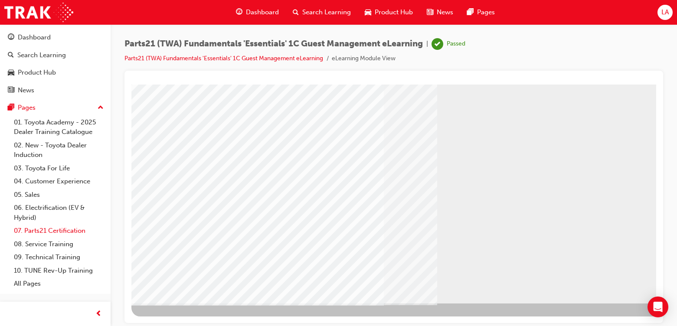
click at [61, 235] on link "07. Parts21 Certification" at bounding box center [58, 230] width 97 height 13
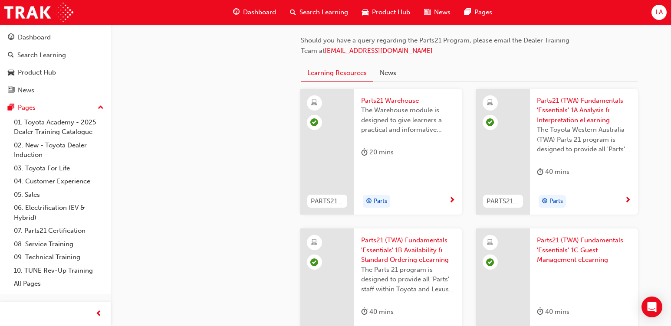
scroll to position [738, 0]
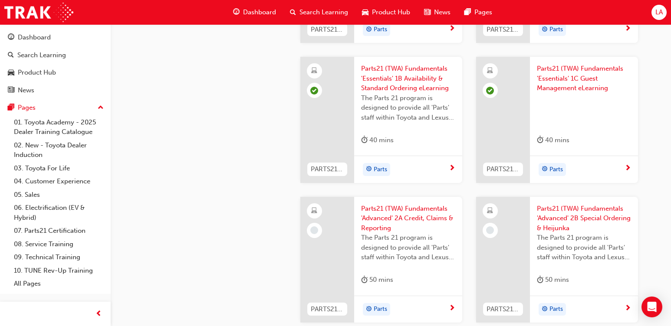
click at [405, 226] on span "Parts21 (TWA) Fundamentals 'Advanced' 2A Credit, Claims & Reporting" at bounding box center [408, 219] width 94 height 30
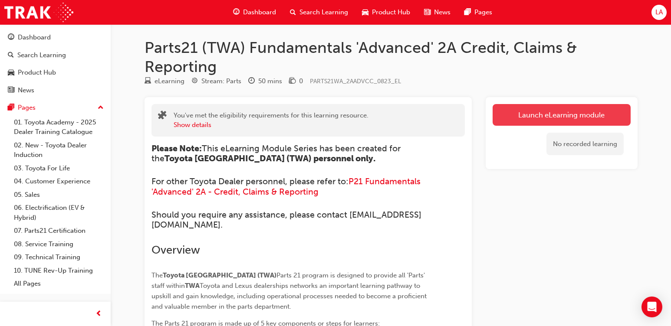
click at [528, 121] on link "Launch eLearning module" at bounding box center [562, 115] width 138 height 22
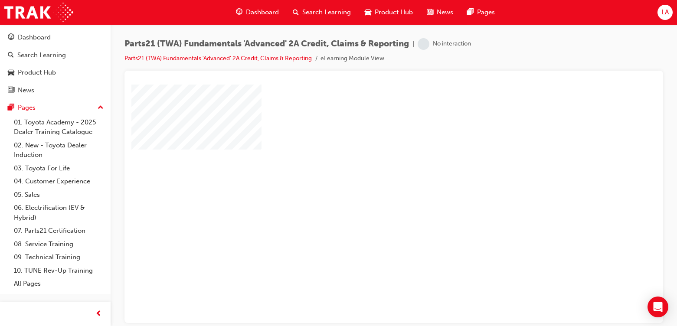
click at [369, 178] on div "play" at bounding box center [369, 178] width 0 height 0
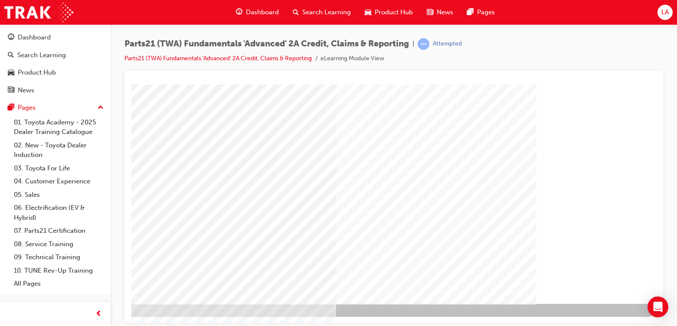
scroll to position [93, 72]
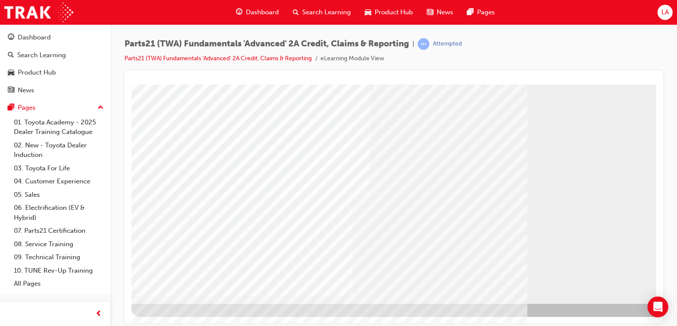
scroll to position [93, 0]
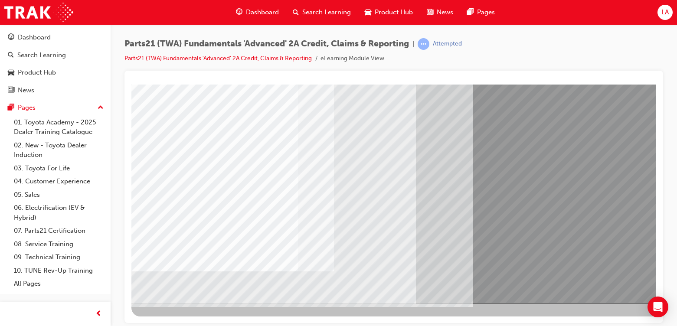
click at [615, 325] on div "Parts21 (TWA) Fundamentals 'Advanced' 2A Credit, Claims & Reporting | Attempted…" at bounding box center [338, 163] width 677 height 326
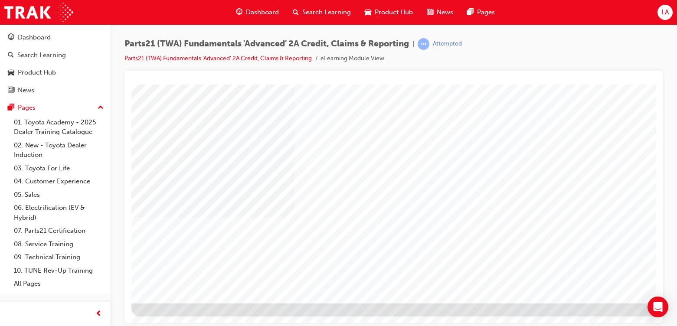
type input "[PERSON_NAME]"
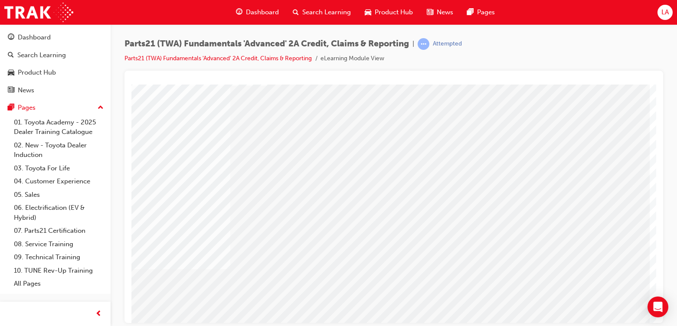
scroll to position [0, 72]
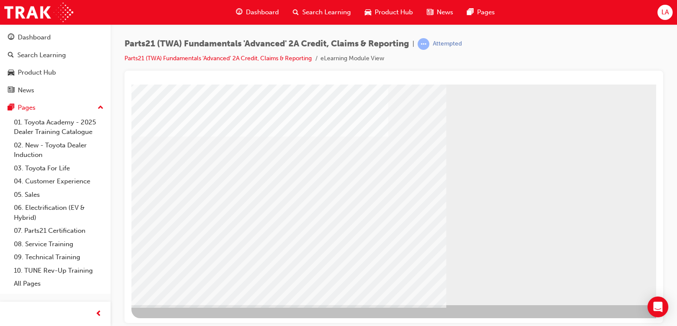
scroll to position [93, 0]
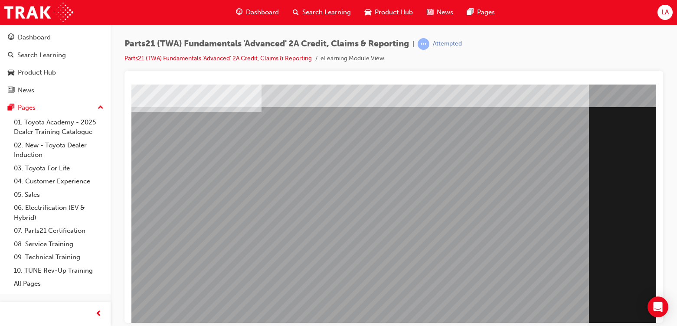
scroll to position [93, 0]
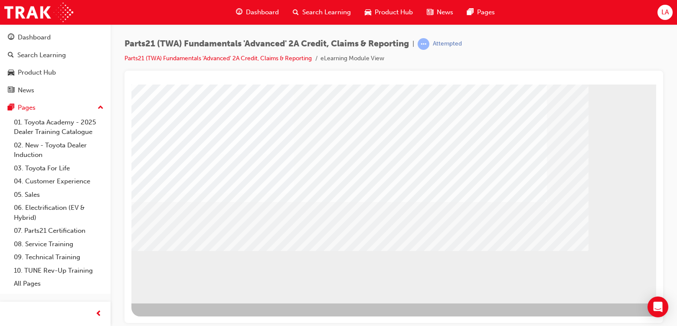
click at [623, 323] on div "Parts21 (TWA) Fundamentals 'Advanced' 2A Credit, Claims & Reporting | Attempted…" at bounding box center [338, 163] width 677 height 326
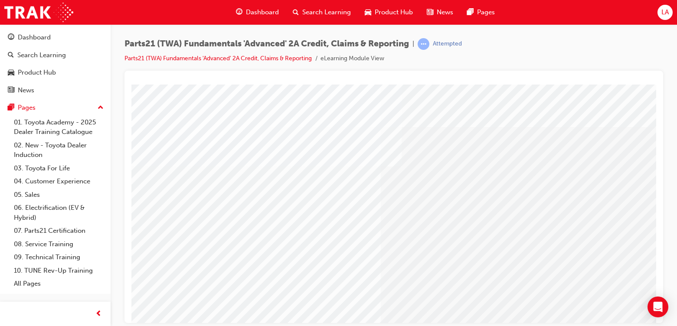
scroll to position [0, 72]
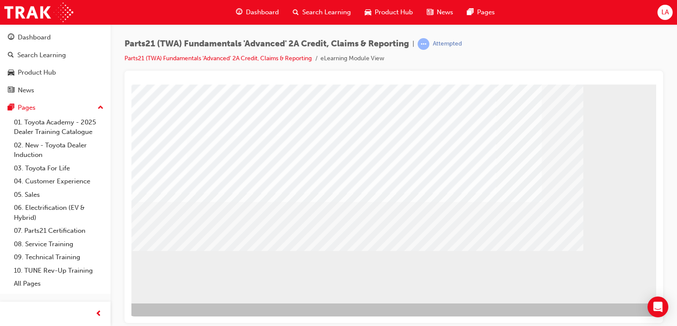
scroll to position [93, 72]
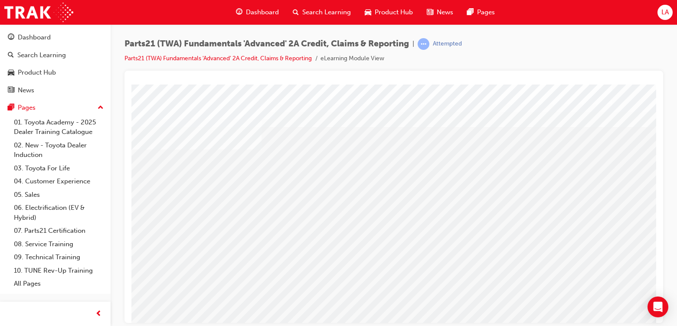
click at [613, 323] on div "Parts21 (TWA) Fundamentals 'Advanced' 2A Credit, Claims & Reporting | Attempted…" at bounding box center [338, 163] width 677 height 326
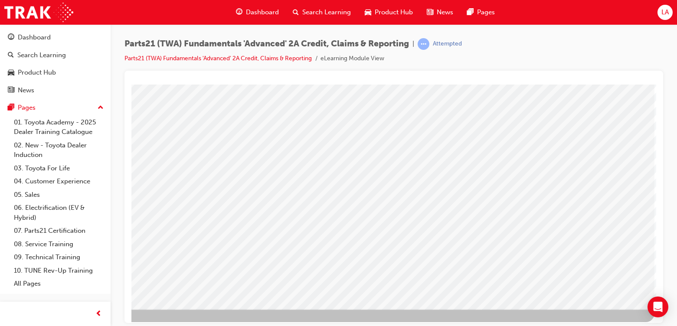
scroll to position [93, 72]
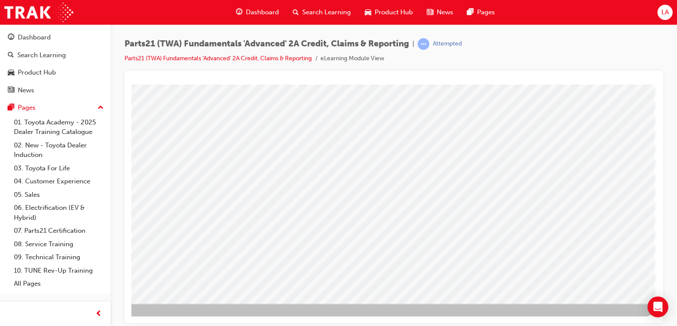
scroll to position [0, 0]
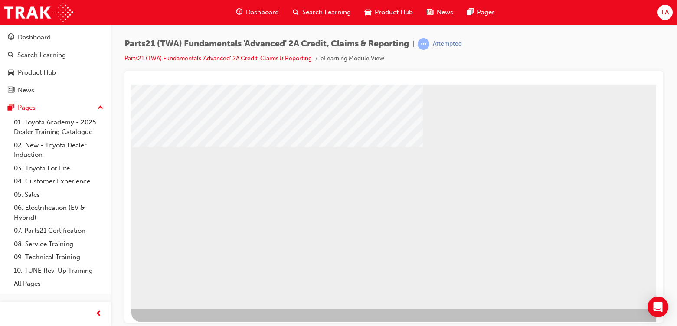
scroll to position [93, 0]
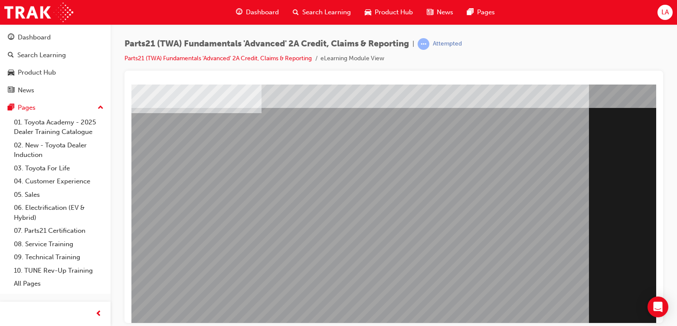
scroll to position [93, 0]
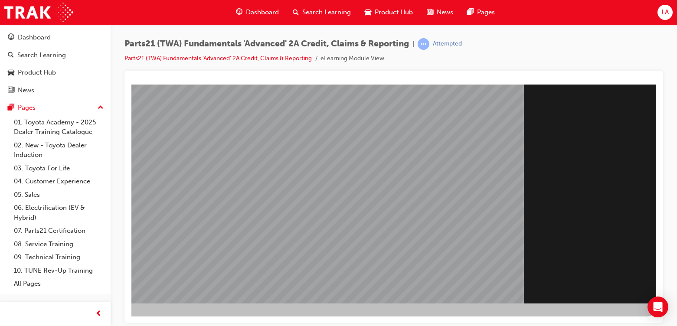
click at [592, 291] on div "Section Title Page" at bounding box center [361, 147] width 590 height 312
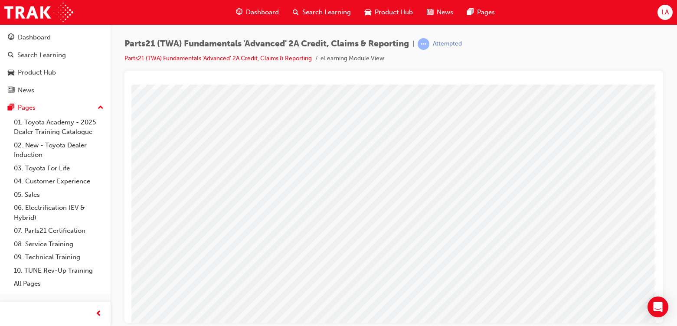
scroll to position [0, 72]
